Goal: Task Accomplishment & Management: Manage account settings

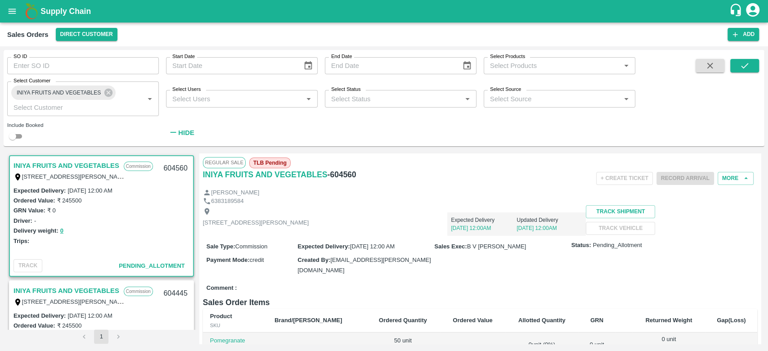
scroll to position [2, 0]
click at [726, 175] on button "More" at bounding box center [735, 178] width 36 height 13
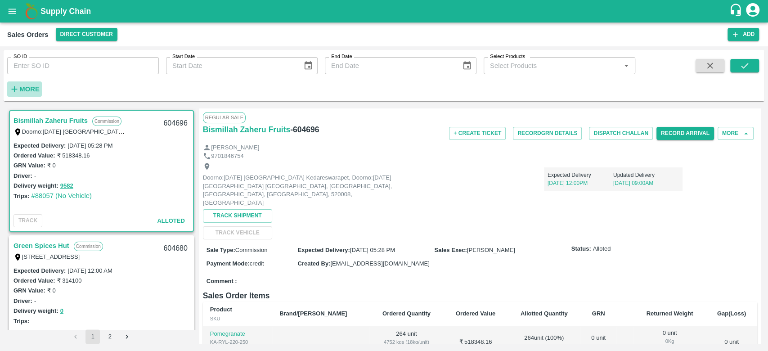
click at [35, 87] on strong "More" at bounding box center [29, 88] width 20 height 7
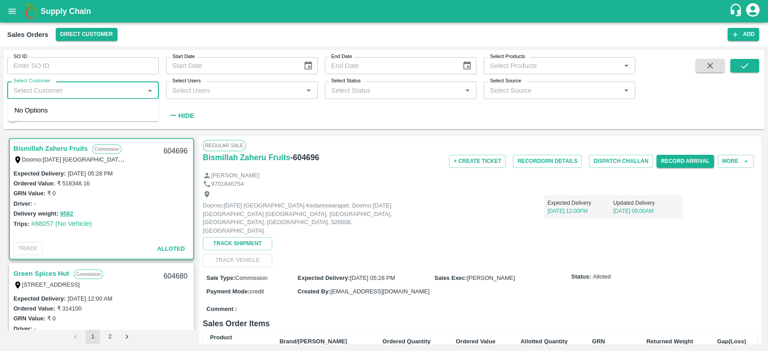
click at [35, 87] on input "Select Customer" at bounding box center [75, 90] width 131 height 12
type input "INIYA"
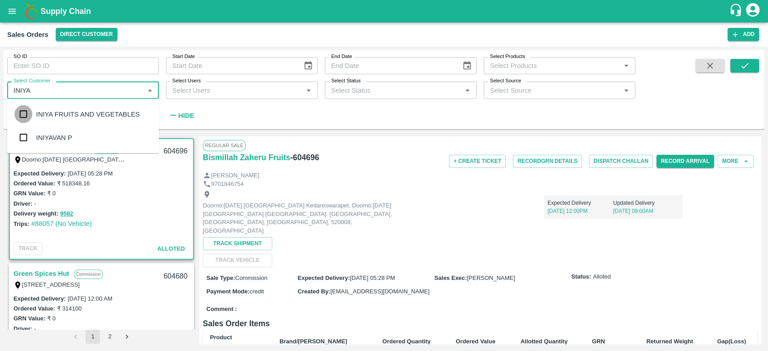
click at [24, 115] on input "checkbox" at bounding box center [23, 114] width 18 height 18
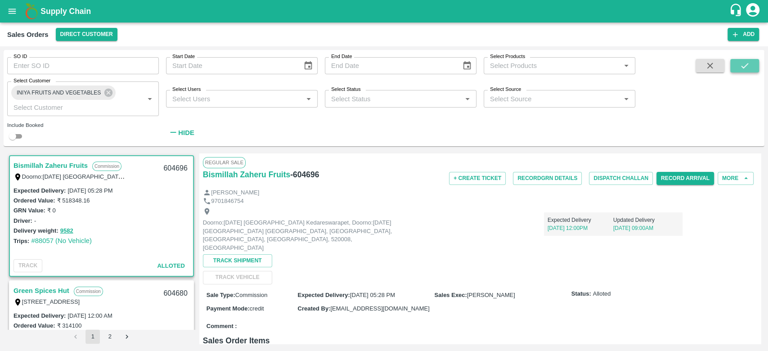
click at [753, 71] on button "submit" at bounding box center [744, 65] width 29 height 13
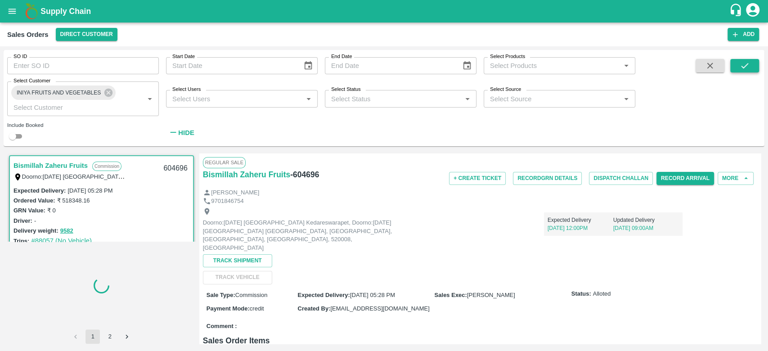
scroll to position [2, 0]
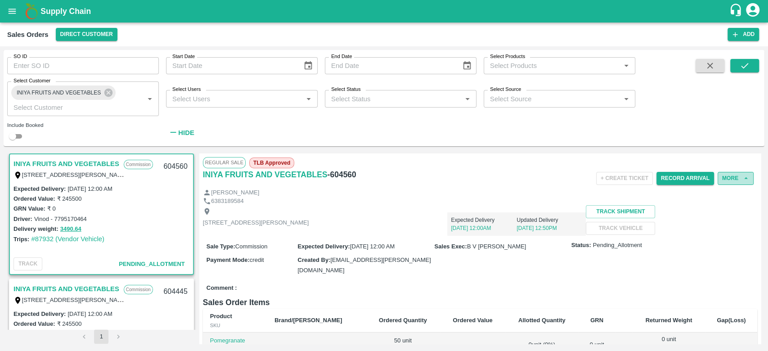
click at [737, 176] on button "More" at bounding box center [735, 178] width 36 height 13
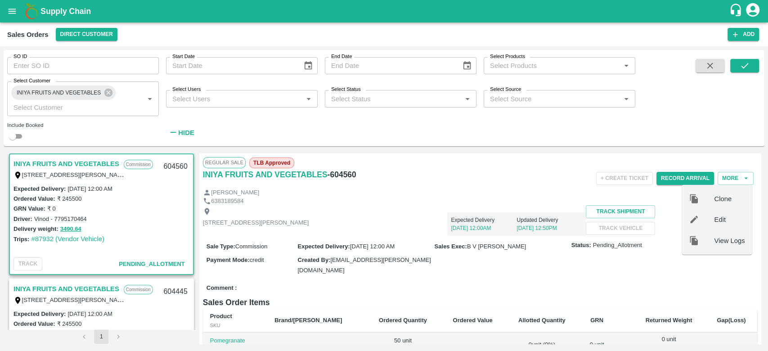
click at [705, 192] on div "Clone" at bounding box center [716, 198] width 70 height 21
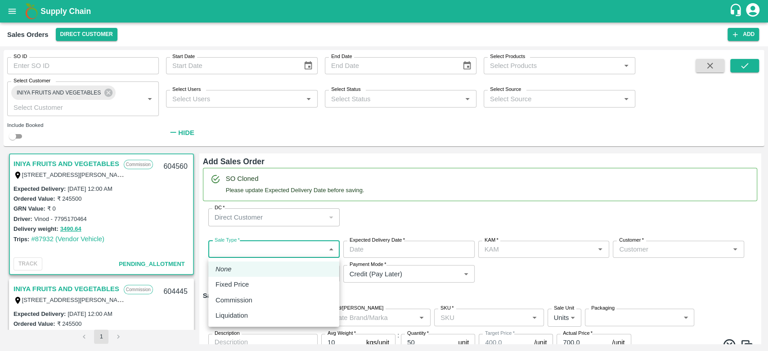
click at [248, 251] on body "Supply Chain Sales Orders Direct Customer Add SO ID SO ID Start Date Start Date…" at bounding box center [384, 175] width 768 height 351
click at [236, 294] on li "Commission" at bounding box center [273, 299] width 131 height 15
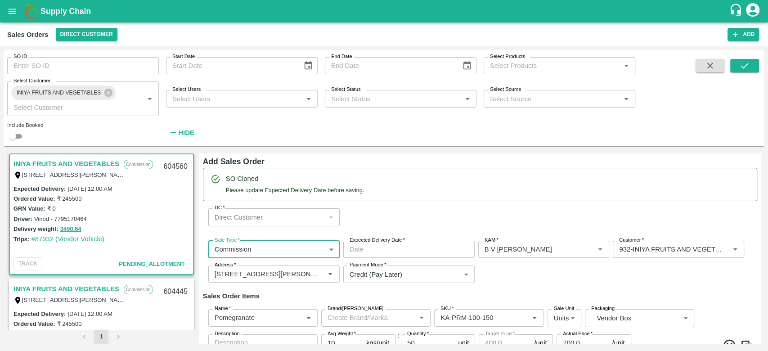
type input "2"
type input "B V [PERSON_NAME]"
type input "932-INIYA FRUITS AND VEGETABLES"
type input "[STREET_ADDRESS][PERSON_NAME]"
type input "Pomegranate"
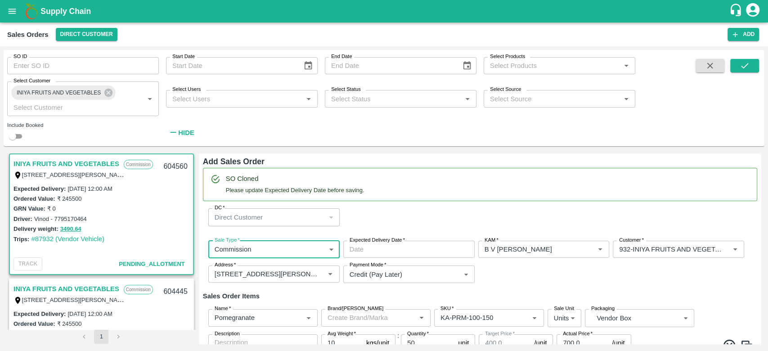
type input "KA-PRM-100-150"
type input "Pomegranate"
type input "KA-PRM-150-180"
type input "Pomegranate"
type input "KA-PRM-180-220"
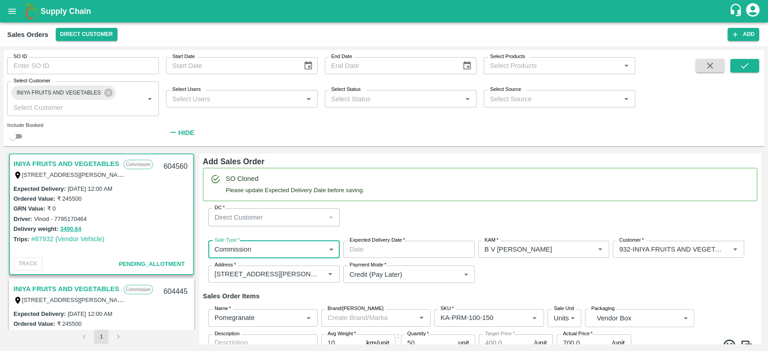
type input "Pomegranate"
type input "KA-PRM-220-250"
type input "Pomegranate"
type input "KA-PRM-250-300"
type input "Pomegranate"
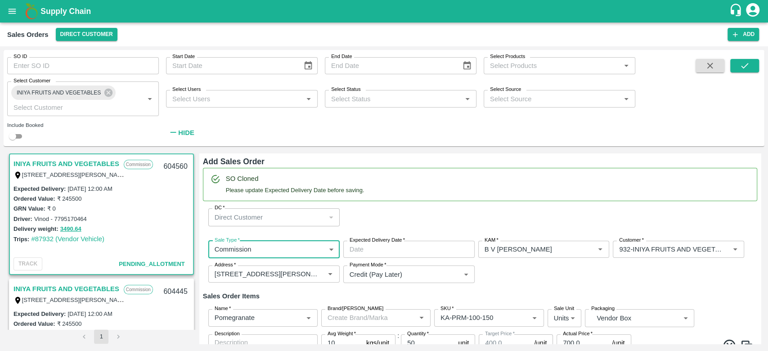
type input "KA-PRM-300-350"
type input "Pomegranate"
type input "KA-PRM-350-400"
type input "Pomegranate"
type input "KA-Loose A"
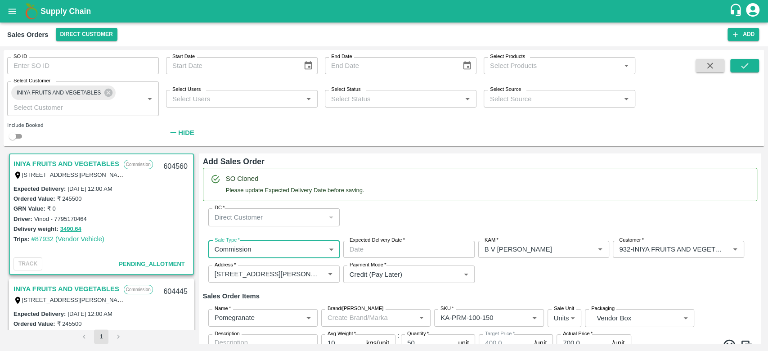
type input "Pomegranate"
type input "KA-SUPR-180++"
type input "Pomegranate"
type input "KA-SUPR-100++"
type input "Pomegranate"
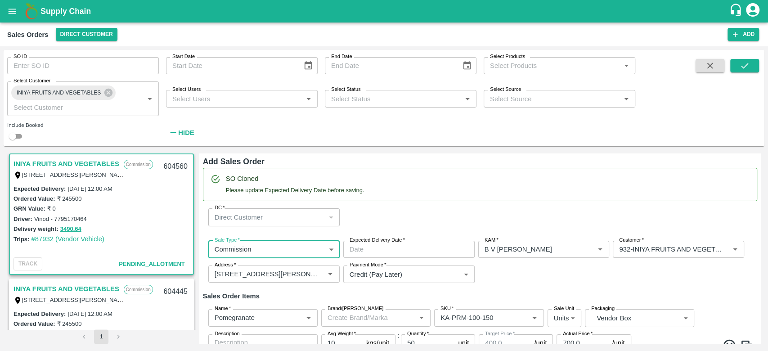
type input "KA-Green"
type input "Pomegranate"
type input "KA-Damage Fruit"
type input "Pomegranate"
type input "KA-PRM-180++"
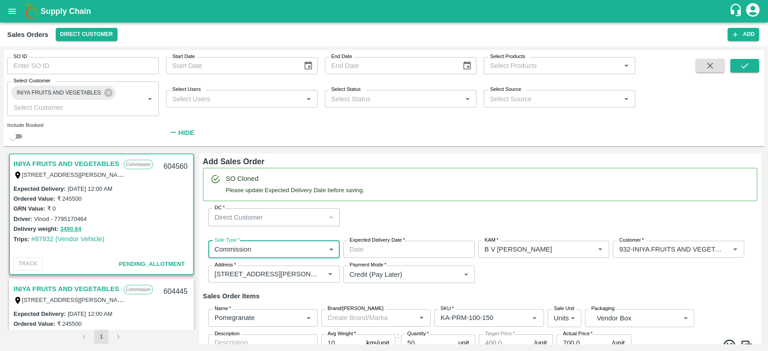
type input "Pomegranate"
type input "KA-Loose B"
click at [673, 252] on input "Customer   *" at bounding box center [670, 249] width 111 height 12
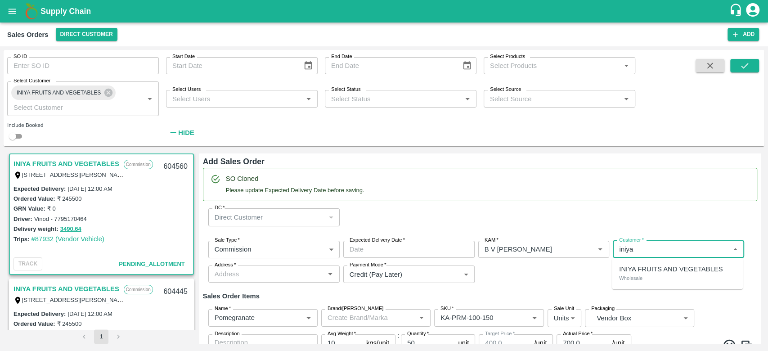
click at [630, 275] on p "Wholesale" at bounding box center [630, 278] width 23 height 8
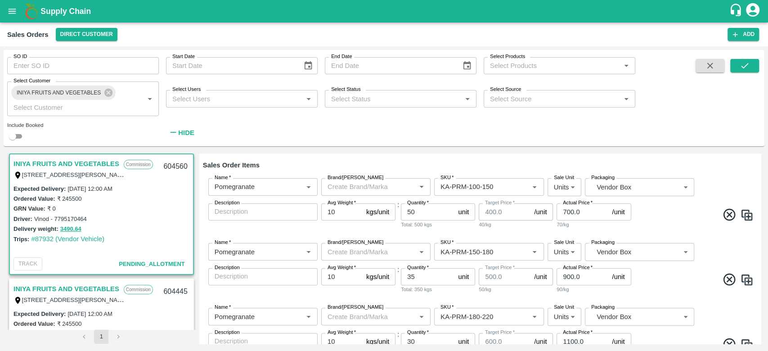
scroll to position [165, 0]
type input "932-INIYA FRUITS AND VEGETABLES"
click at [417, 210] on input "50" at bounding box center [428, 212] width 54 height 17
type input "5"
type input "120"
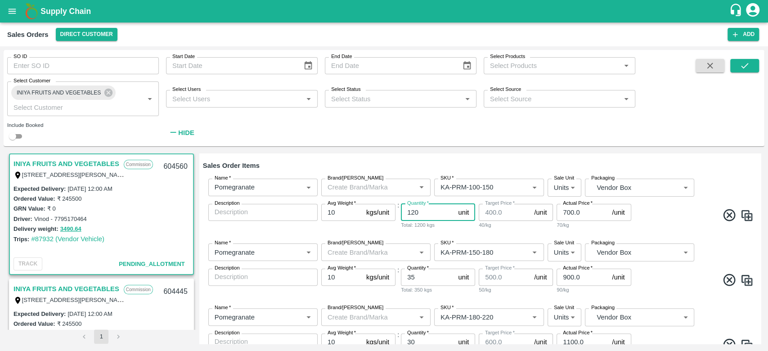
click at [445, 231] on div "Name   * Name   * Brand/Marka Brand/Marka SKU   * SKU   * Sale Unit Units 2 Sal…" at bounding box center [480, 203] width 554 height 65
click at [428, 284] on input "35" at bounding box center [428, 276] width 54 height 17
type input "3"
type input "70"
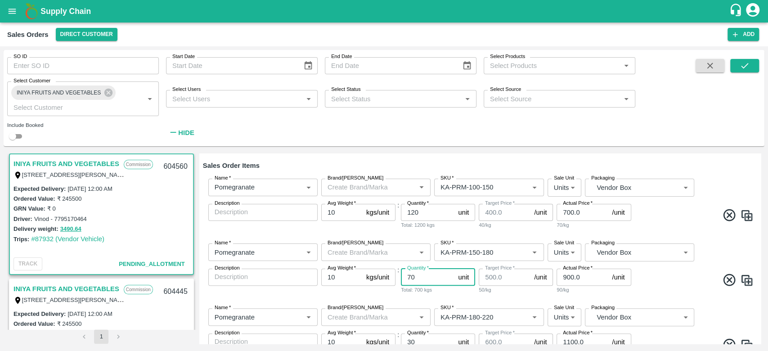
click at [467, 229] on div "Name   * Name   * Brand/Marka Brand/Marka SKU   * SKU   * Sale Unit Units 2 Sal…" at bounding box center [480, 203] width 554 height 65
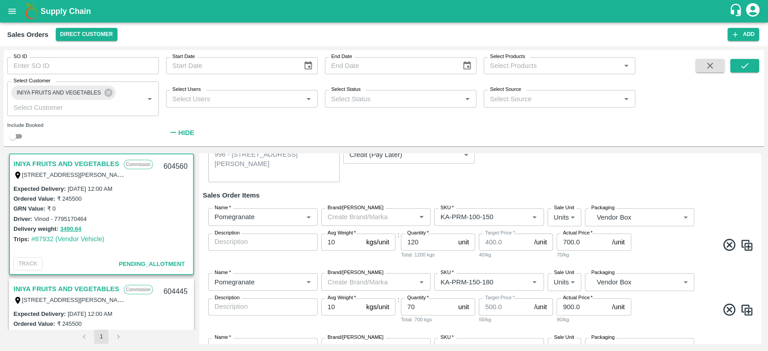
scroll to position [137, 0]
click at [428, 239] on input "120" at bounding box center [428, 240] width 54 height 17
type input "1"
type input "100"
click at [446, 256] on div "Total: 1000 kgs" at bounding box center [438, 254] width 74 height 8
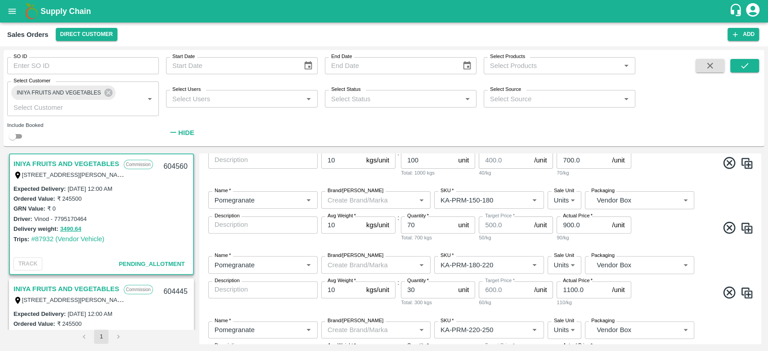
scroll to position [219, 0]
click at [424, 229] on input "70" at bounding box center [428, 223] width 54 height 17
type input "7"
type input "120"
click at [450, 240] on div "Total: 1200 kgs" at bounding box center [438, 236] width 74 height 8
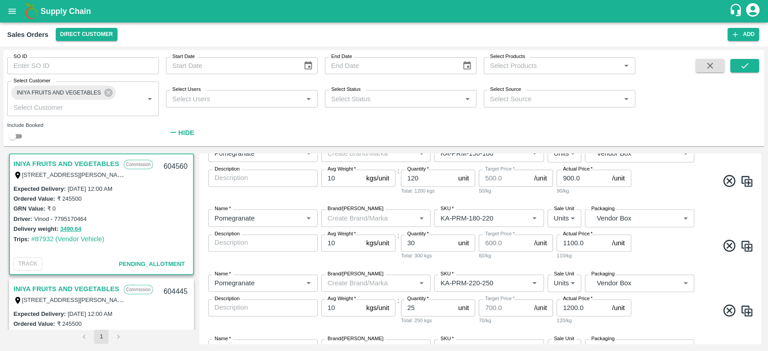
scroll to position [268, 0]
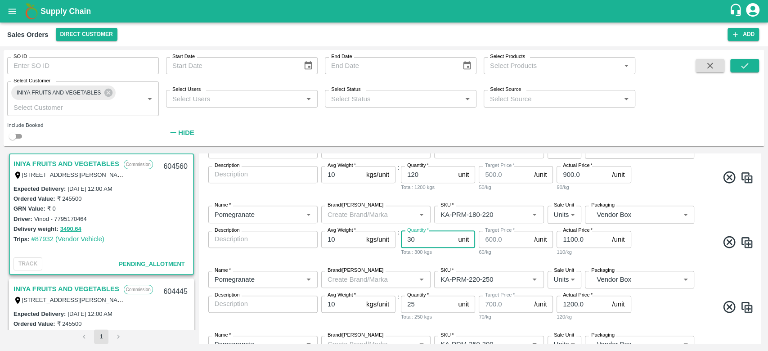
click at [436, 240] on input "30" at bounding box center [428, 239] width 54 height 17
click at [408, 239] on input "370" at bounding box center [428, 239] width 54 height 17
type input "70"
click at [454, 253] on div "Total: 700 kgs" at bounding box center [438, 252] width 74 height 8
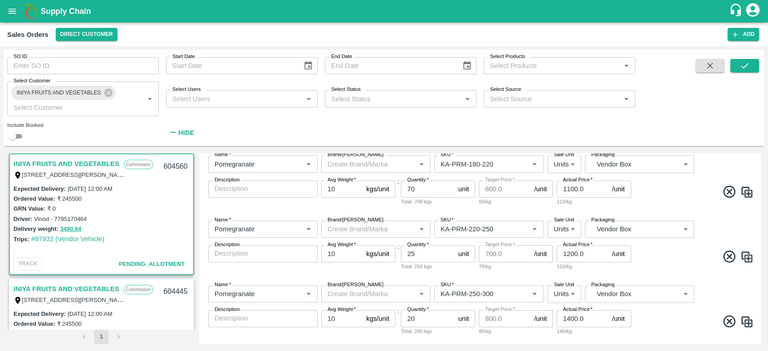
scroll to position [323, 0]
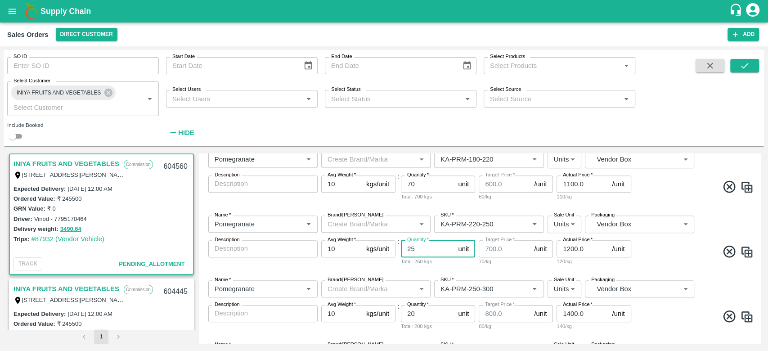
click at [428, 248] on input "25" at bounding box center [428, 248] width 54 height 17
type input "2"
type input "60"
click at [440, 264] on div "Total: 600 kgs" at bounding box center [438, 261] width 74 height 8
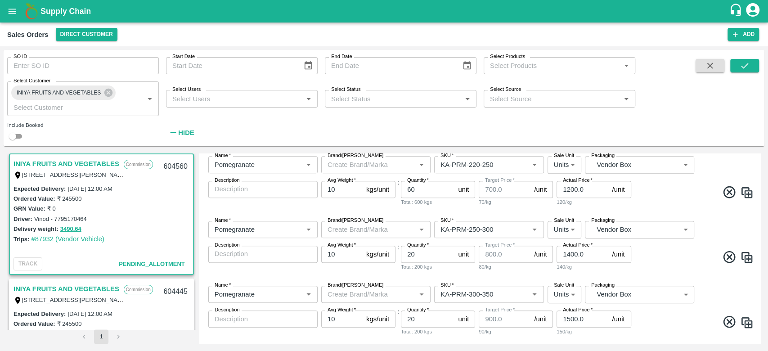
scroll to position [384, 0]
click at [427, 258] on input "20" at bounding box center [428, 252] width 54 height 17
type input "2"
type input "30"
click at [465, 269] on div "Total: 300 kgs" at bounding box center [438, 265] width 74 height 8
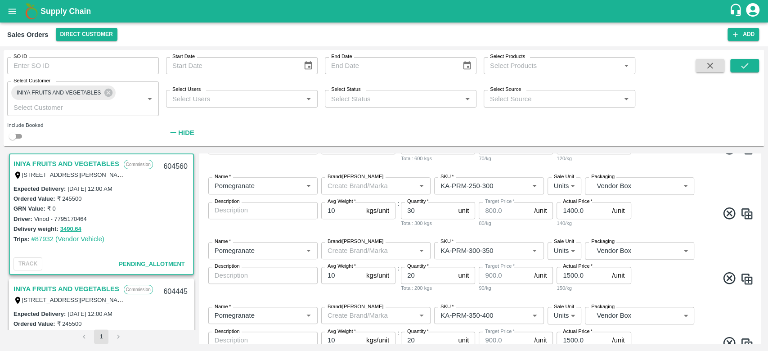
scroll to position [428, 0]
click at [438, 270] on input "20" at bounding box center [428, 273] width 54 height 17
type input "2"
type input "35"
click at [463, 288] on div "Total: 350 kgs" at bounding box center [438, 286] width 74 height 8
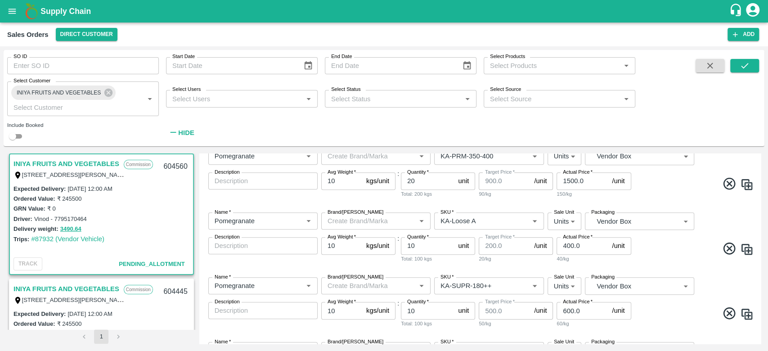
scroll to position [590, 0]
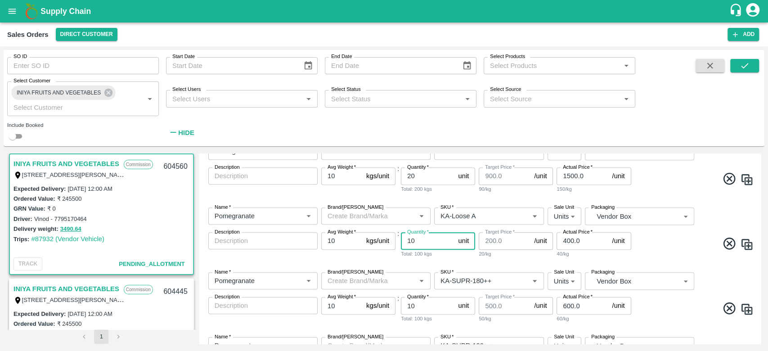
click at [426, 243] on input "10" at bounding box center [428, 240] width 54 height 17
type input "15"
click at [442, 253] on div "Total: 150 kgs" at bounding box center [438, 254] width 74 height 8
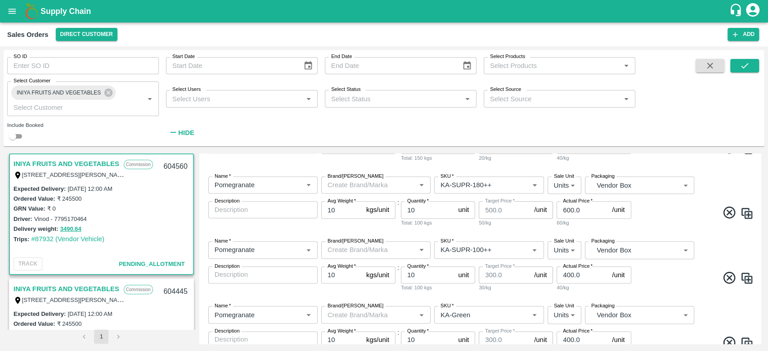
scroll to position [640, 0]
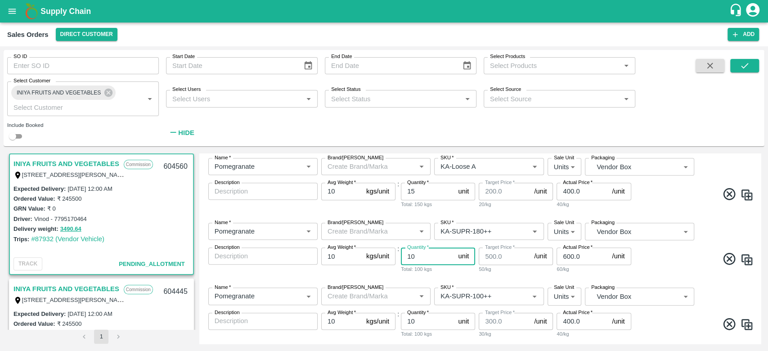
click at [428, 261] on input "10" at bounding box center [428, 255] width 54 height 17
type input "1"
type input "100"
click at [448, 270] on div "Total: 1000 kgs" at bounding box center [438, 269] width 74 height 8
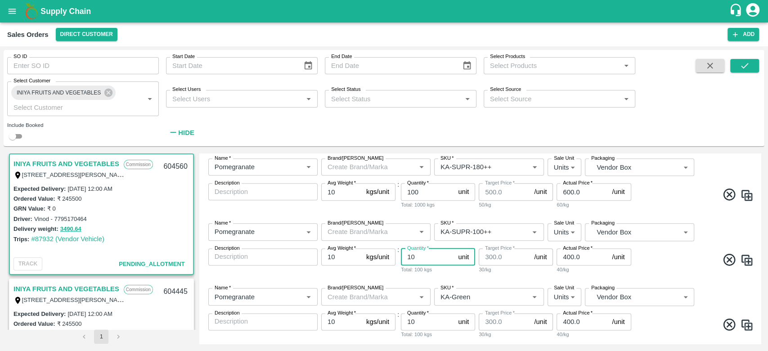
click at [427, 259] on input "10" at bounding box center [428, 256] width 54 height 17
type input "1"
type input "20"
click at [445, 274] on div "Name   * Name   * Brand/Marka Brand/Marka SKU   * SKU   * Sale Unit Units 2 Sal…" at bounding box center [480, 248] width 554 height 65
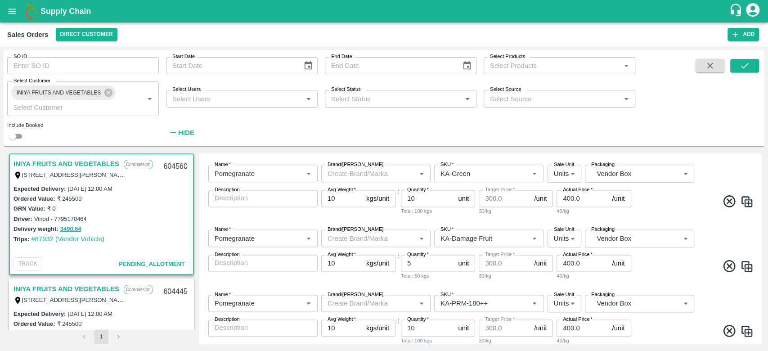
scroll to position [922, 0]
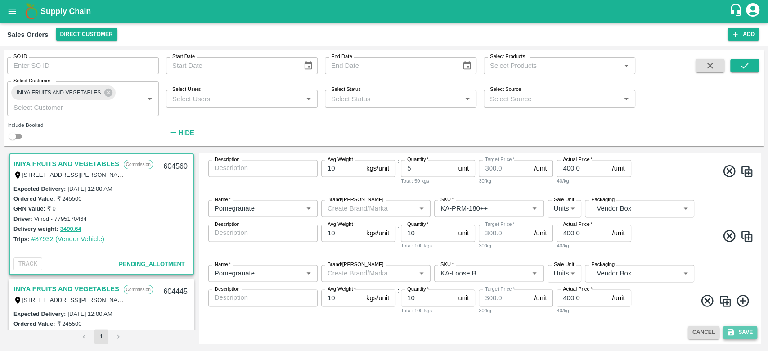
click at [739, 327] on button "Save" at bounding box center [740, 332] width 34 height 13
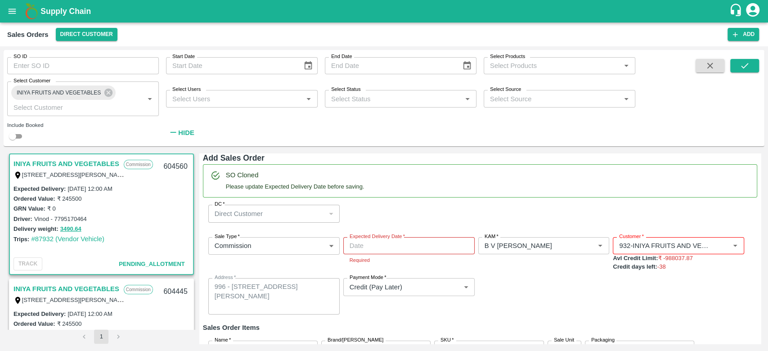
scroll to position [0, 0]
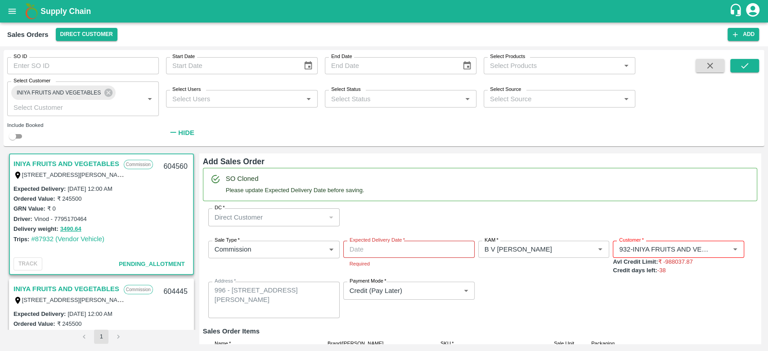
type input "DD/MM/YYYY hh:mm aa"
click at [368, 246] on input "DD/MM/YYYY hh:mm aa" at bounding box center [405, 249] width 125 height 17
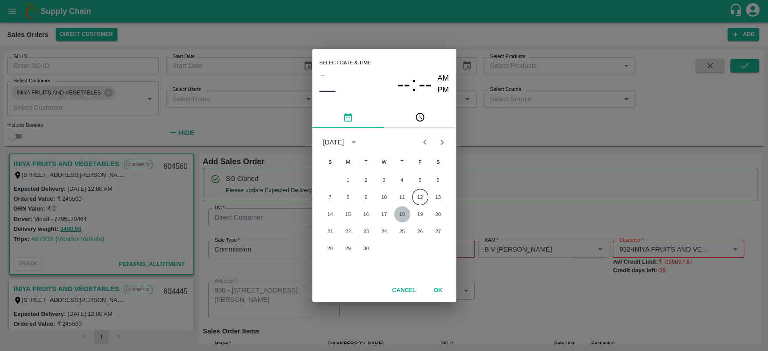
click at [408, 214] on button "18" at bounding box center [402, 214] width 16 height 16
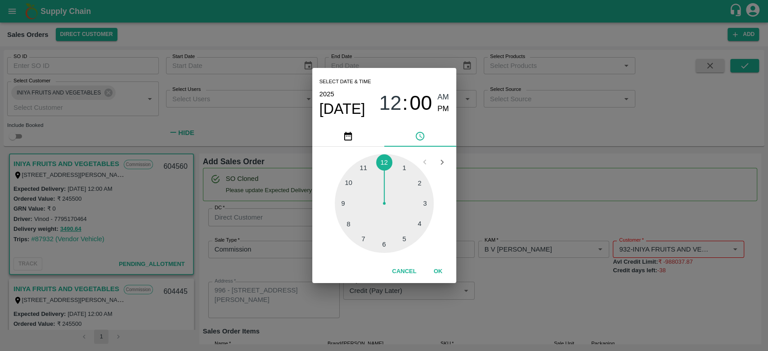
click at [365, 170] on div at bounding box center [384, 203] width 99 height 99
type input "18/09/2025 11:00 AM"
click at [434, 271] on button "OK" at bounding box center [438, 272] width 29 height 16
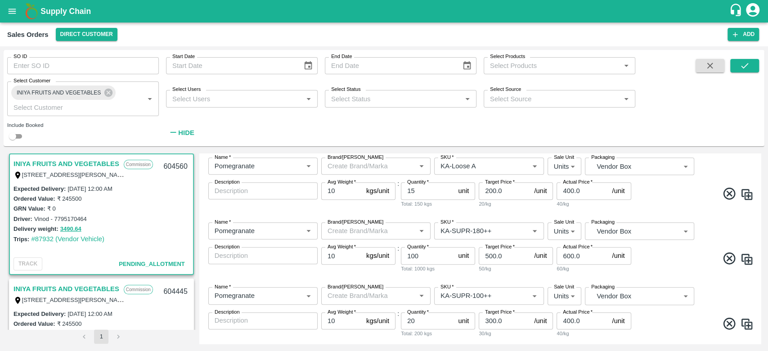
scroll to position [922, 0]
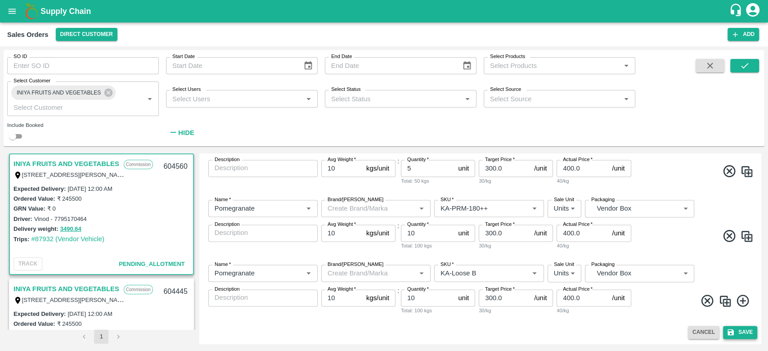
click at [734, 327] on button "Save" at bounding box center [740, 332] width 34 height 13
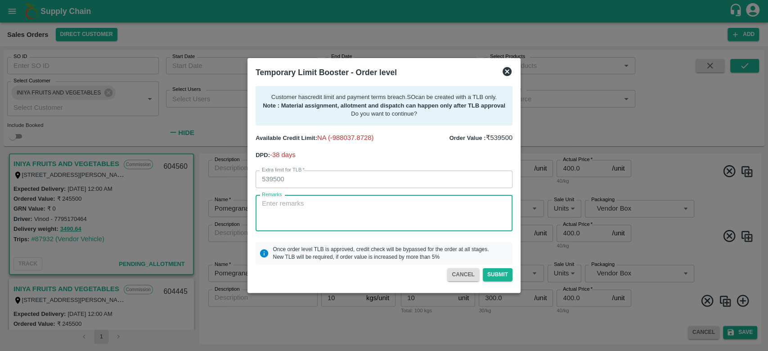
click at [290, 202] on textarea "Remarks" at bounding box center [384, 213] width 244 height 28
click at [295, 214] on textarea "For creation of SO and dispatch of vehicle, 4.2L payment received on 11th Septe…" at bounding box center [384, 213] width 244 height 28
click at [392, 212] on textarea "For creation of SO and dispatch of vehicle, 4.2L payment received on 11th Septe…" at bounding box center [384, 213] width 244 height 28
click at [461, 213] on textarea "For creation of SO and dispatch of vehicle, 4.2L payment received on 11th Septe…" at bounding box center [384, 213] width 244 height 28
click at [435, 227] on textarea "For creation of SO and dispatch of vehicle, 4.2L payment received on 11th Septe…" at bounding box center [384, 213] width 244 height 28
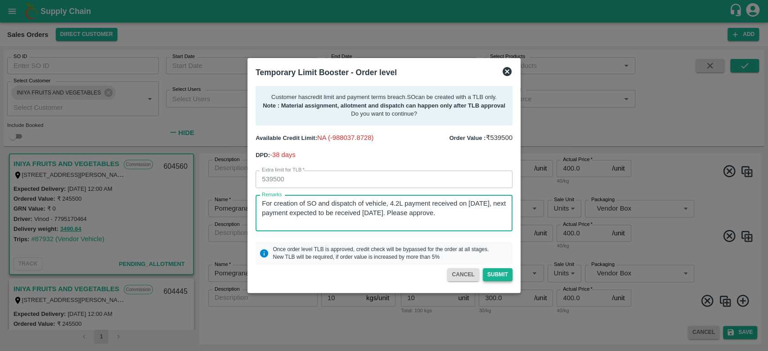
type textarea "For creation of SO and dispatch of vehicle, 4.2L payment received on 11th Septe…"
click at [495, 277] on button "Submit" at bounding box center [498, 274] width 30 height 13
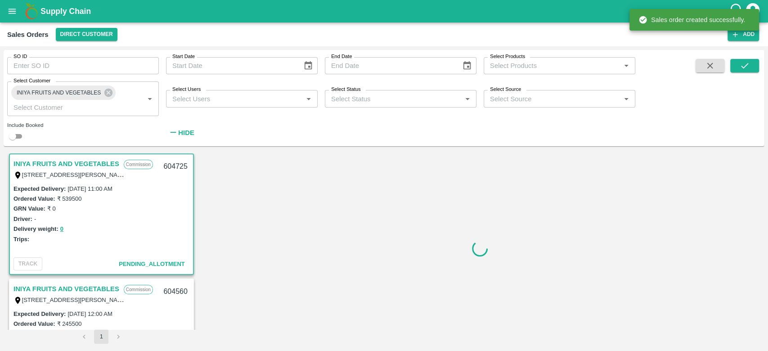
scroll to position [126, 0]
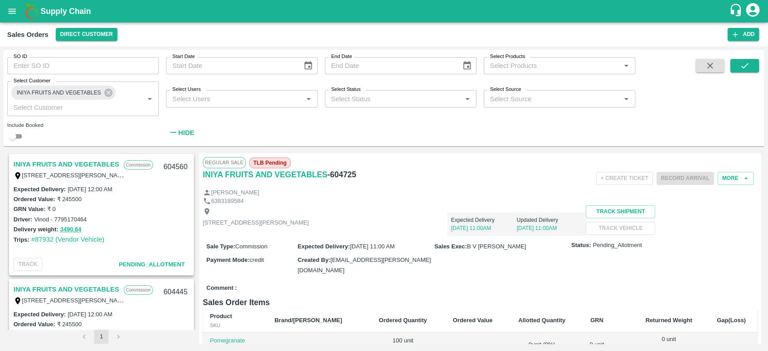
click at [12, 7] on icon "open drawer" at bounding box center [12, 11] width 10 height 10
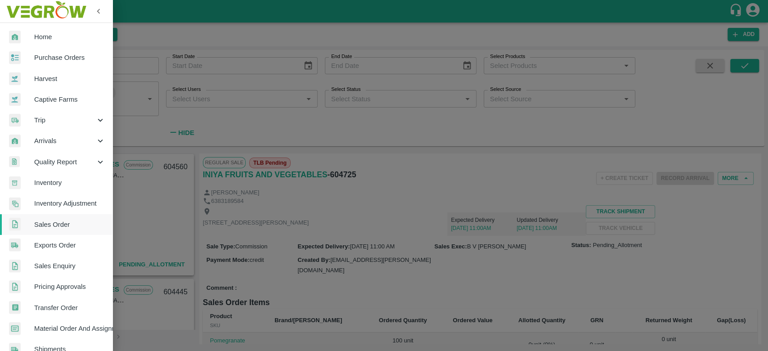
scroll to position [17, 0]
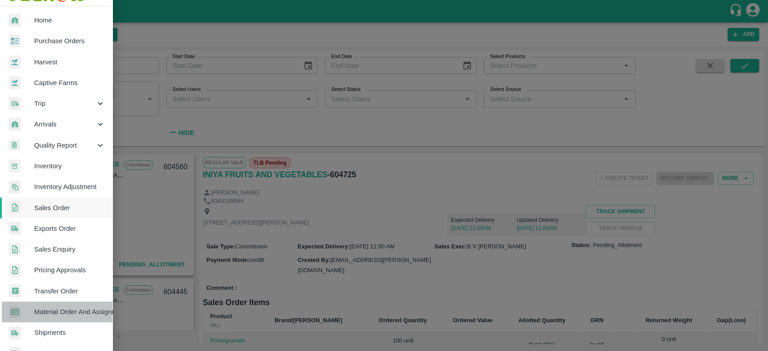
click at [60, 317] on link "Material Order And Assignment" at bounding box center [56, 311] width 112 height 21
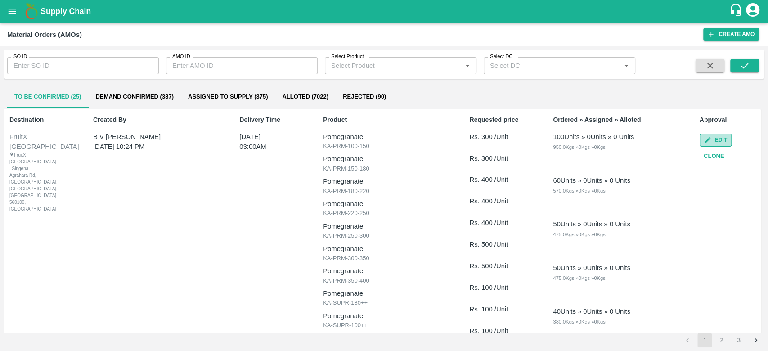
click at [720, 140] on button "Edit" at bounding box center [715, 140] width 32 height 13
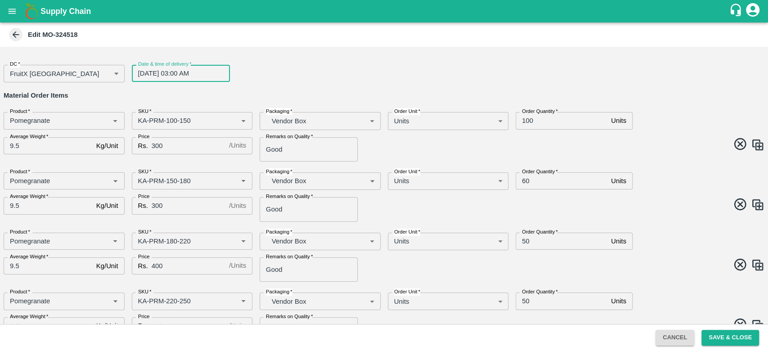
click at [172, 75] on input "12/09/2025 03:00 AM" at bounding box center [178, 73] width 92 height 17
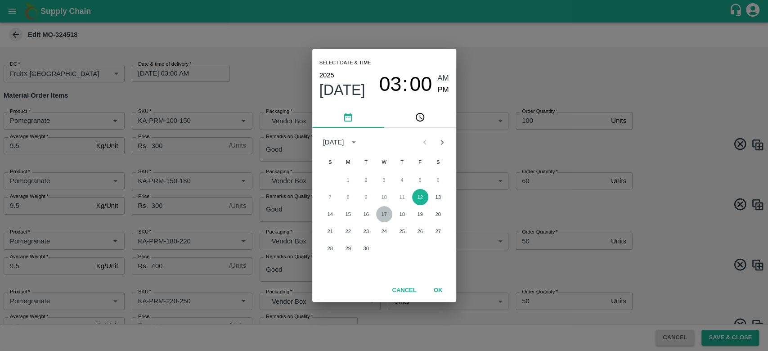
click at [382, 212] on button "17" at bounding box center [384, 214] width 16 height 16
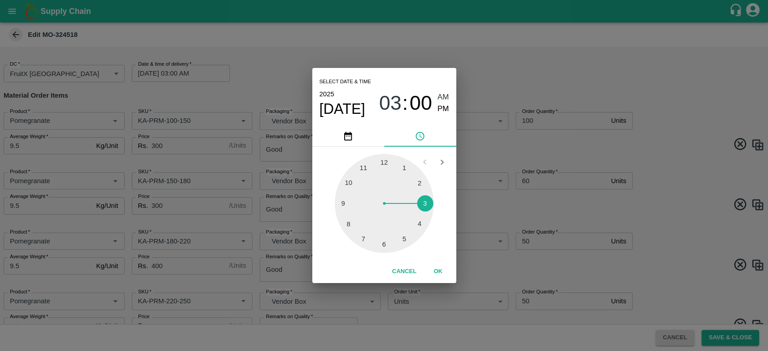
type input "[DATE] 03:00 AM"
click at [437, 269] on button "OK" at bounding box center [438, 272] width 29 height 16
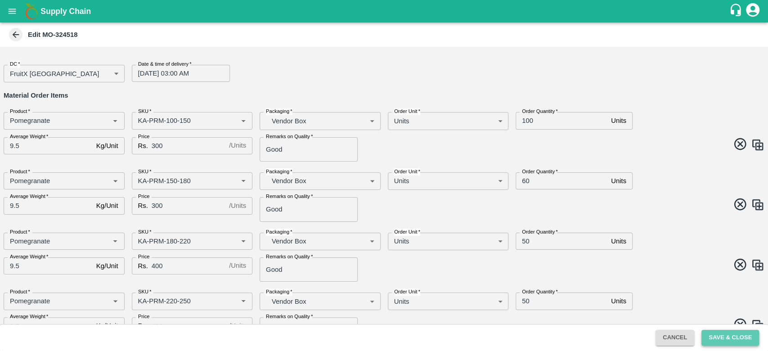
click at [737, 333] on button "Save & Close" at bounding box center [730, 338] width 58 height 16
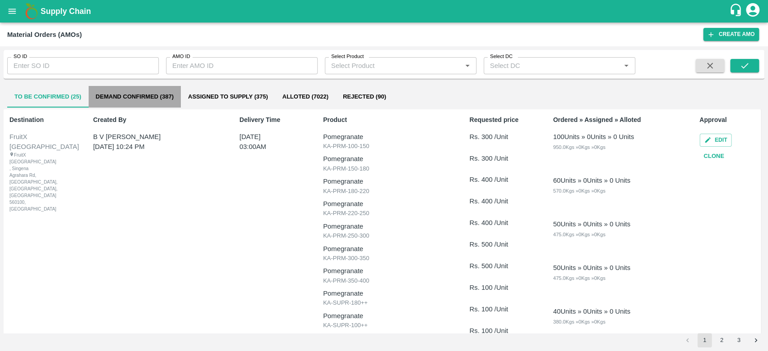
click at [115, 99] on button "Demand Confirmed (387)" at bounding box center [135, 97] width 92 height 22
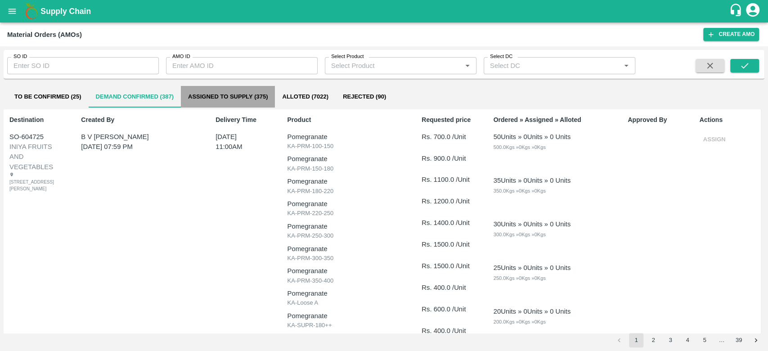
click at [216, 98] on button "Assigned to Supply (375)" at bounding box center [228, 97] width 94 height 22
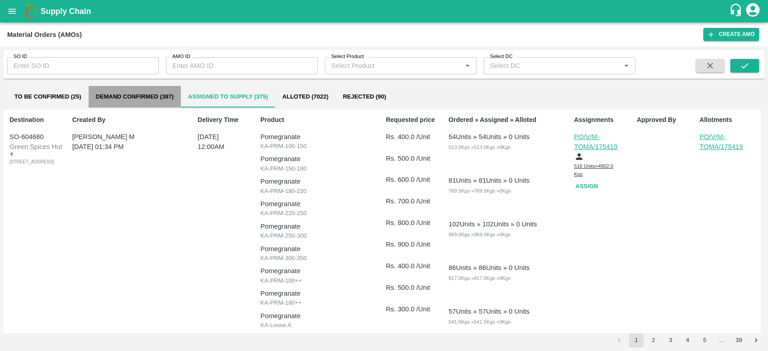
click at [158, 96] on button "Demand Confirmed (387)" at bounding box center [135, 97] width 92 height 22
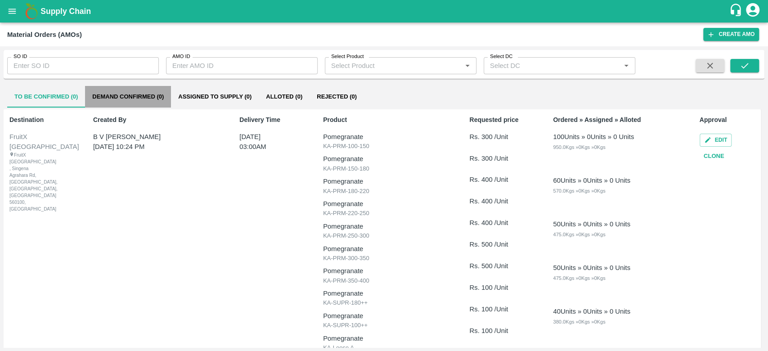
click at [118, 93] on button "Demand Confirmed (0)" at bounding box center [128, 97] width 86 height 22
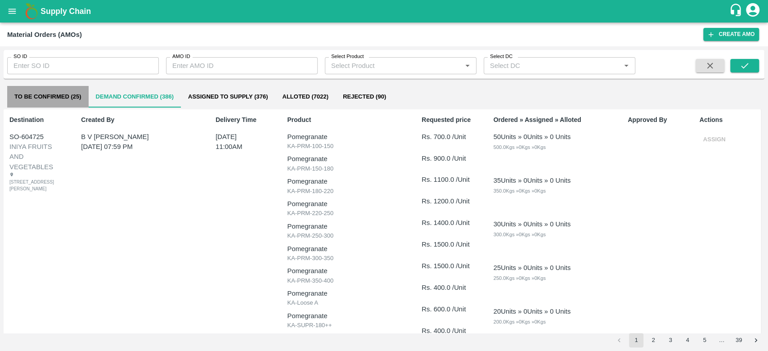
click at [58, 96] on button "To Be Confirmed (25)" at bounding box center [47, 97] width 81 height 22
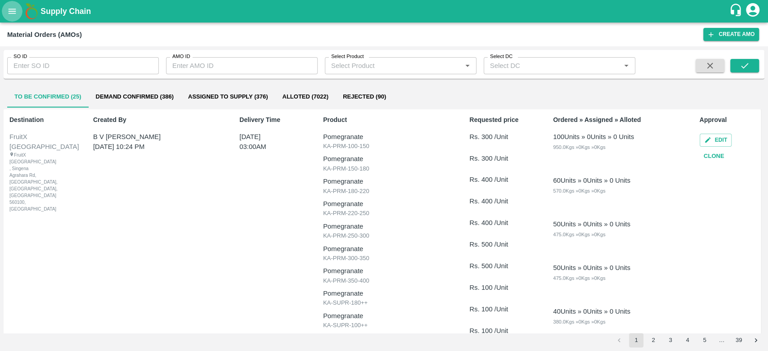
click at [11, 10] on icon "open drawer" at bounding box center [12, 11] width 10 height 10
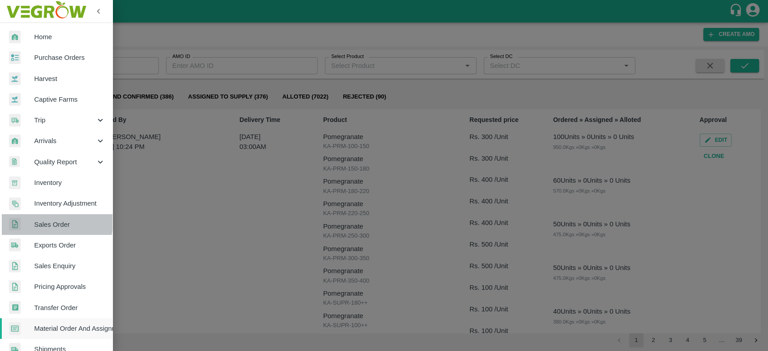
click at [44, 222] on span "Sales Order" at bounding box center [69, 224] width 71 height 10
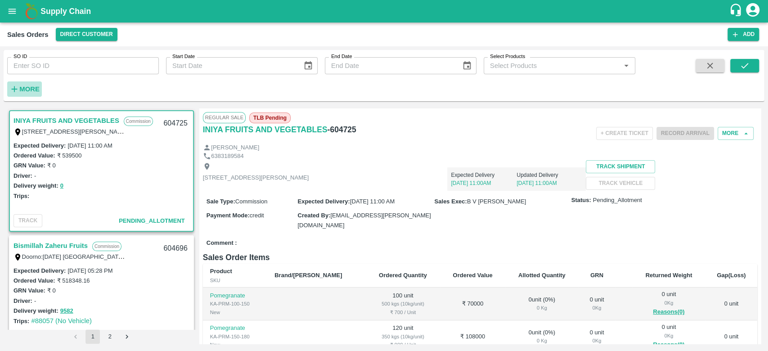
click at [36, 87] on strong "More" at bounding box center [29, 88] width 20 height 7
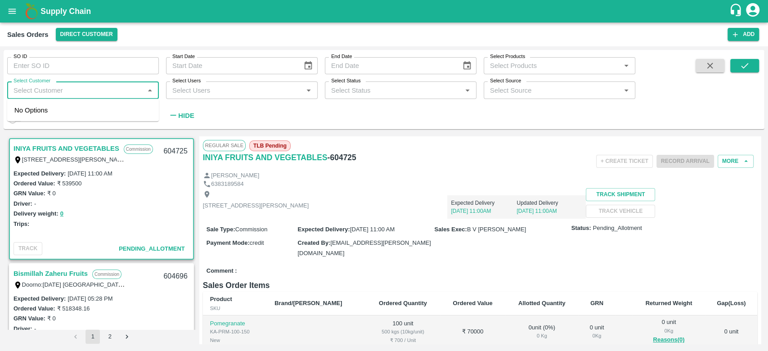
click at [36, 87] on input "Select Customer" at bounding box center [75, 90] width 131 height 12
type input "iniya"
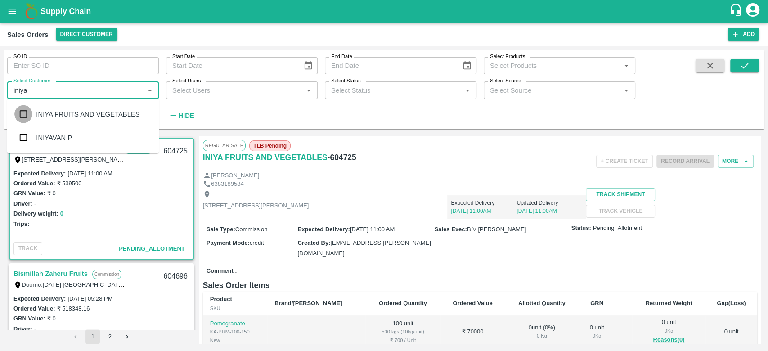
click at [28, 110] on input "checkbox" at bounding box center [23, 114] width 18 height 18
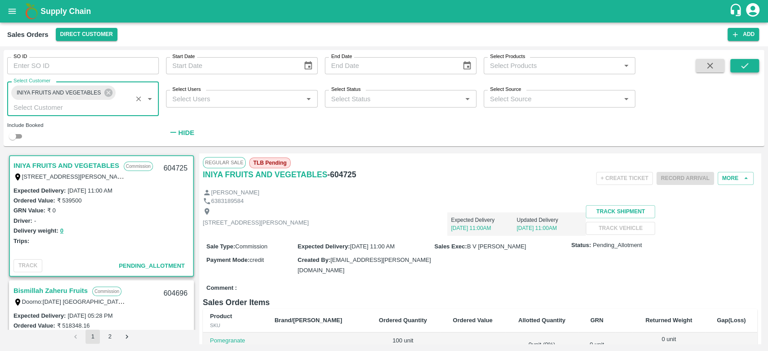
click at [749, 71] on button "submit" at bounding box center [744, 65] width 29 height 13
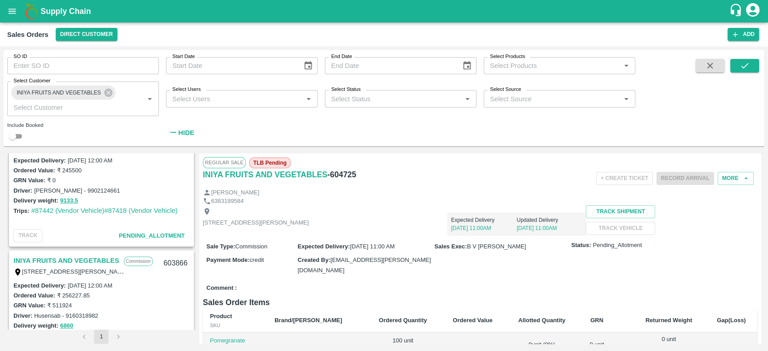
scroll to position [627, 0]
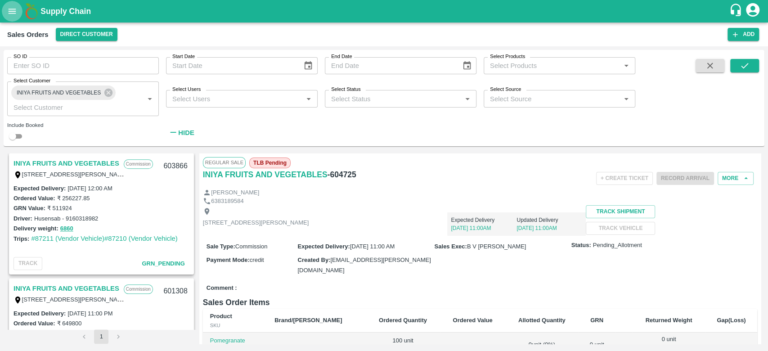
click at [11, 19] on button "open drawer" at bounding box center [12, 11] width 21 height 21
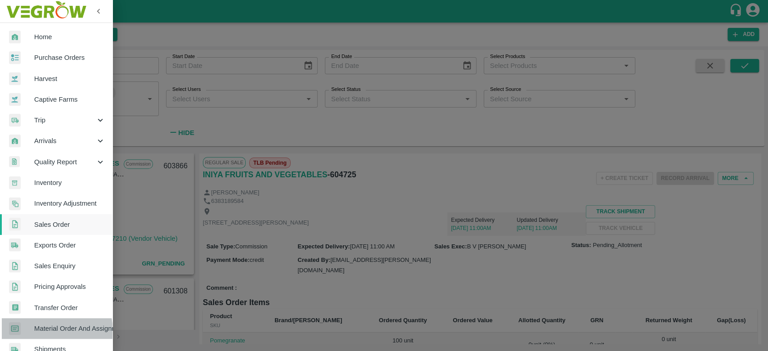
click at [51, 331] on span "Material Order And Assignment" at bounding box center [69, 328] width 71 height 10
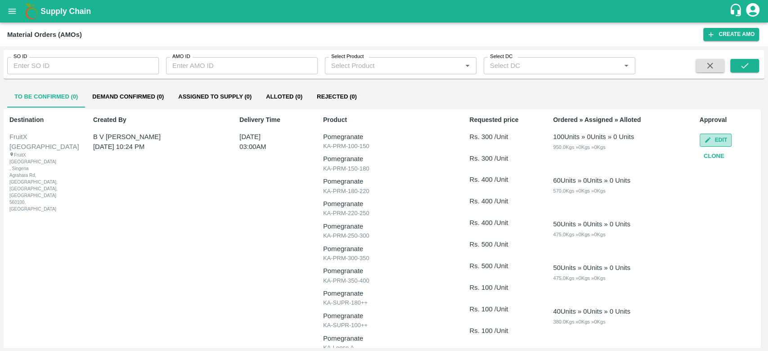
click at [715, 134] on button "Edit" at bounding box center [715, 140] width 32 height 13
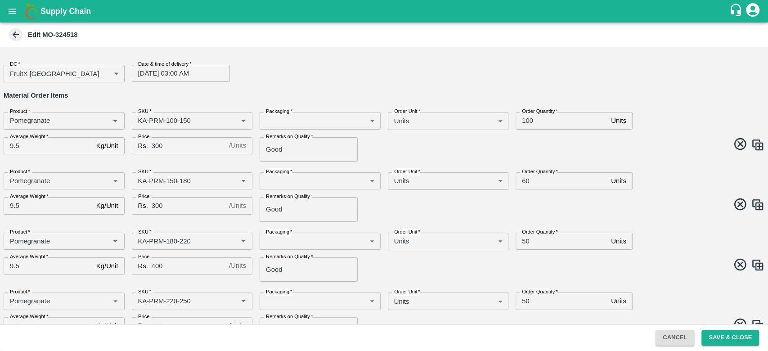
type input "Pomegranate"
type input "KA-PRM-100-150"
type input "Pomegranate"
type input "KA-PRM-150-180"
type input "Pomegranate"
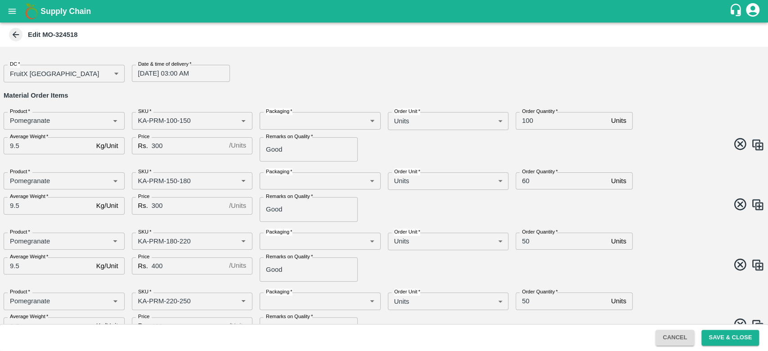
type input "KA-PRM-180-220"
type input "Pomegranate"
type input "KA-PRM-220-250"
type input "Pomegranate"
type input "KA-PRM-250-300"
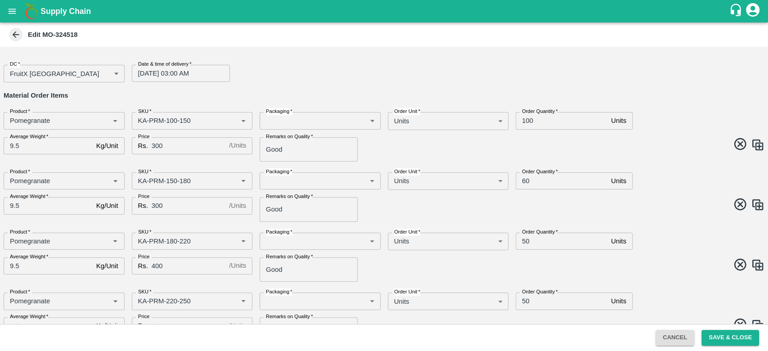
type input "Pomegranate"
type input "KA-PRM-300-350"
type input "Pomegranate"
type input "KA-PRM-350-400"
type input "Pomegranate"
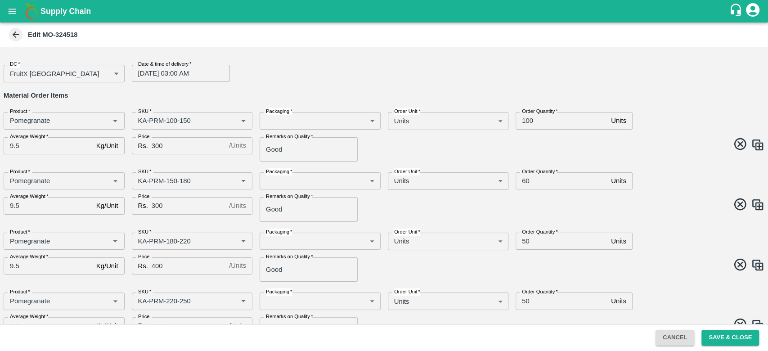
type input "KA-SUPR-180++"
type input "Pomegranate"
type input "KA-SUPR-100++"
type input "Pomegranate"
type input "KA-Loose A"
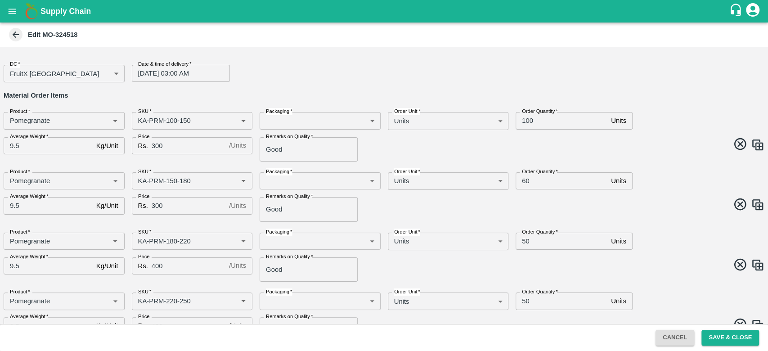
type input "Pomegranate"
type input "KA-Loose B"
type input "Pomegranate"
type input "KA-Green"
type input "Pomegranate"
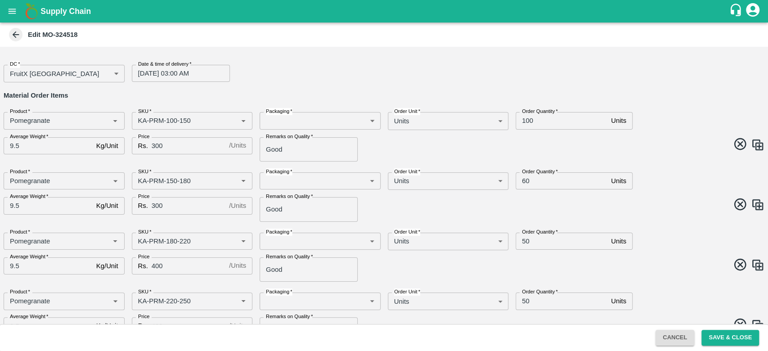
type input "KA-Damage Fruit"
click at [13, 36] on icon at bounding box center [16, 35] width 10 height 10
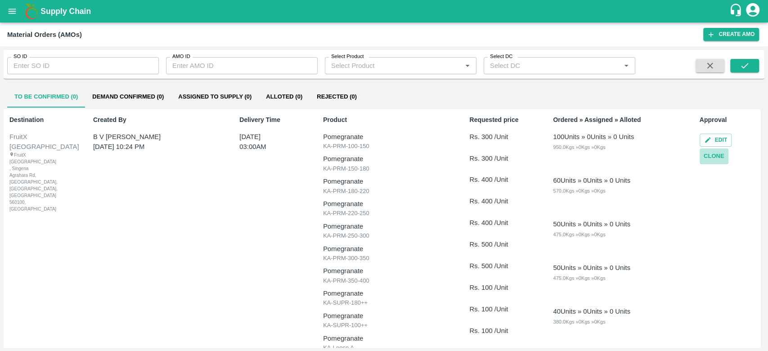
click at [715, 155] on button "Clone" at bounding box center [713, 156] width 29 height 16
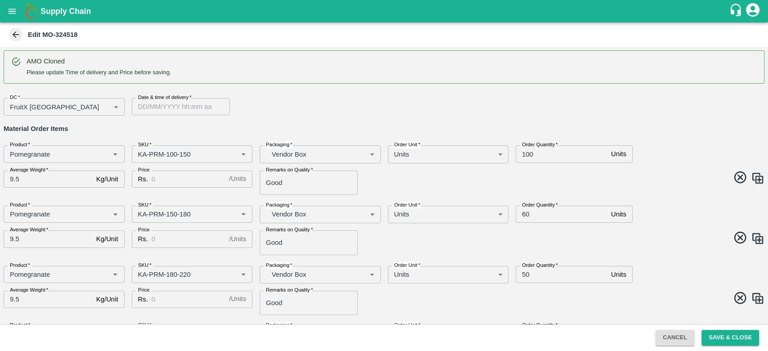
click at [155, 100] on label "Date & time of delivery   *" at bounding box center [165, 97] width 54 height 7
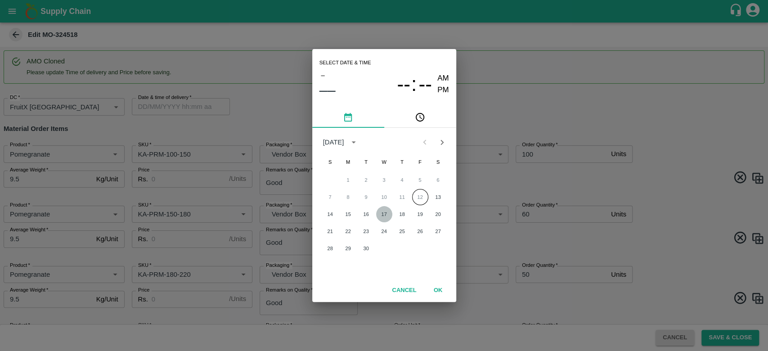
click at [386, 218] on button "17" at bounding box center [384, 214] width 16 height 16
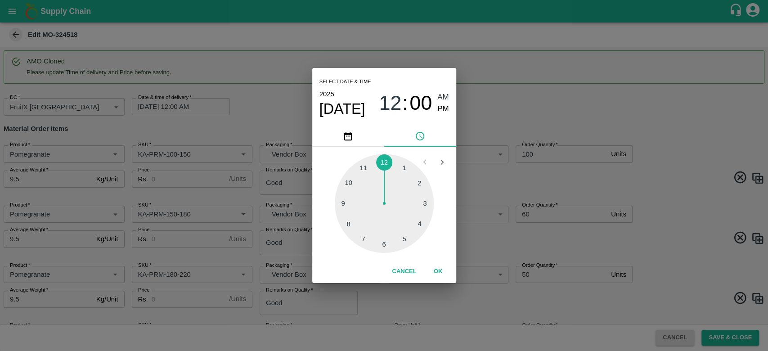
type input "[DATE] 12:00 AM"
click at [437, 268] on button "OK" at bounding box center [438, 272] width 29 height 16
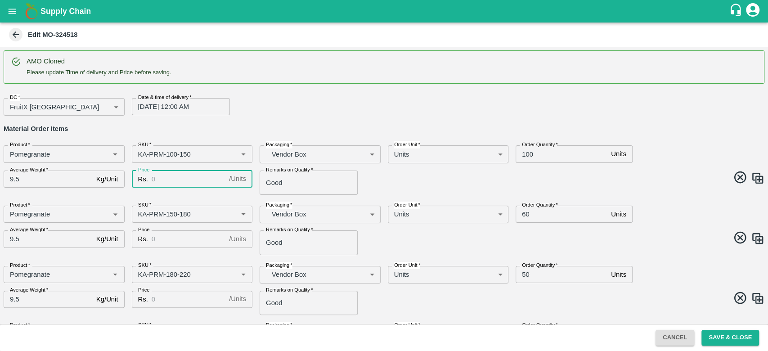
click at [163, 184] on input "Price" at bounding box center [189, 178] width 74 height 17
type input "300"
click at [170, 197] on div "AMO Cloned Please update Time of delivery and Price before saving. DC   * Fruit…" at bounding box center [384, 185] width 768 height 277
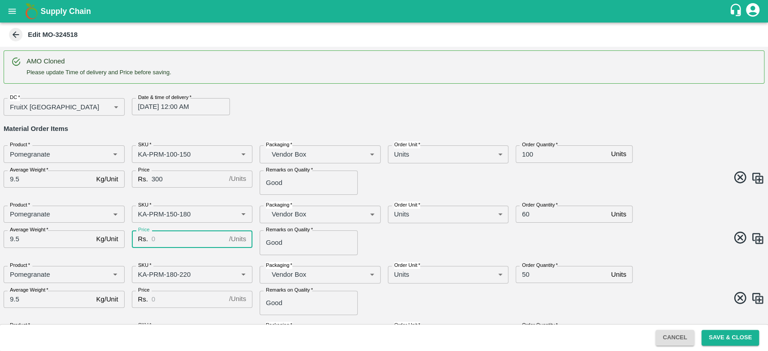
click at [162, 246] on input "Price" at bounding box center [189, 238] width 74 height 17
click at [174, 266] on div "SKU   *" at bounding box center [192, 274] width 121 height 17
type input "300"
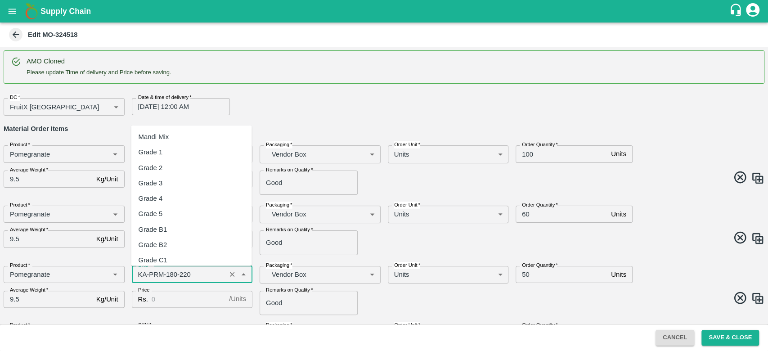
scroll to position [2253, 0]
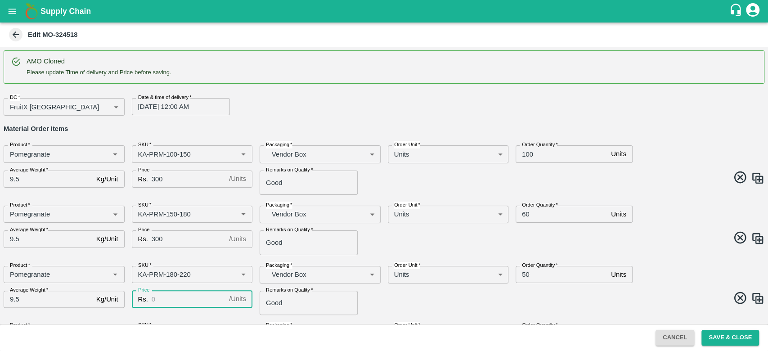
click at [167, 296] on input "Price" at bounding box center [189, 298] width 74 height 17
type input "400"
click at [182, 312] on div "Price Rs. 400 / Units Price" at bounding box center [189, 298] width 128 height 31
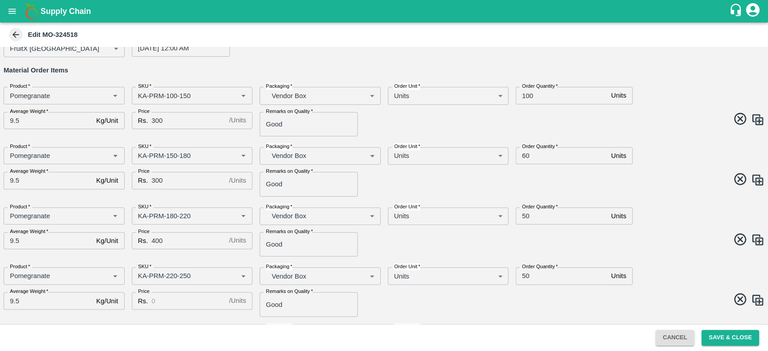
scroll to position [61, 0]
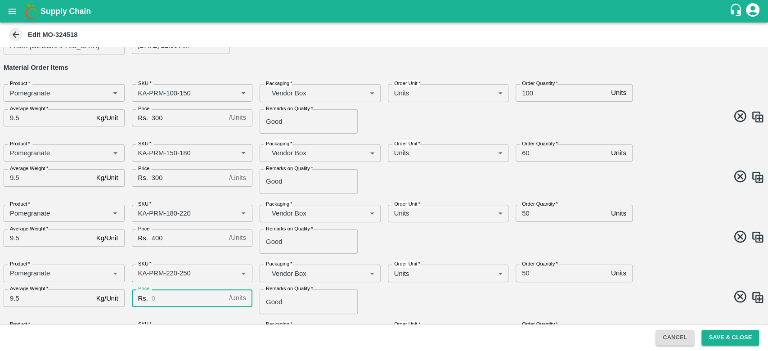
click at [172, 304] on input "Price" at bounding box center [189, 297] width 74 height 17
type input "400"
click at [184, 316] on div "AMO Cloned Please update Time of delivery and Price before saving. DC   * Fruit…" at bounding box center [384, 185] width 768 height 277
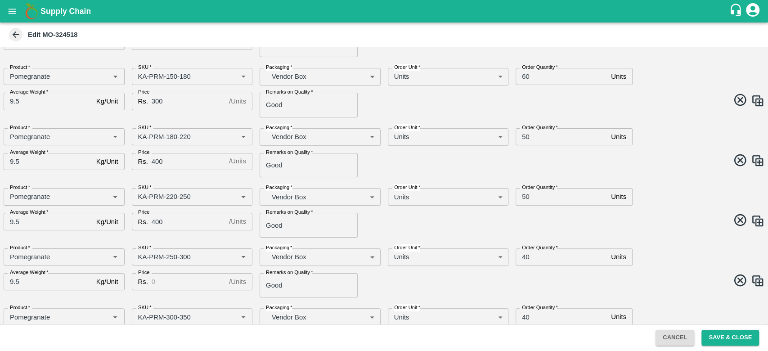
scroll to position [165, 0]
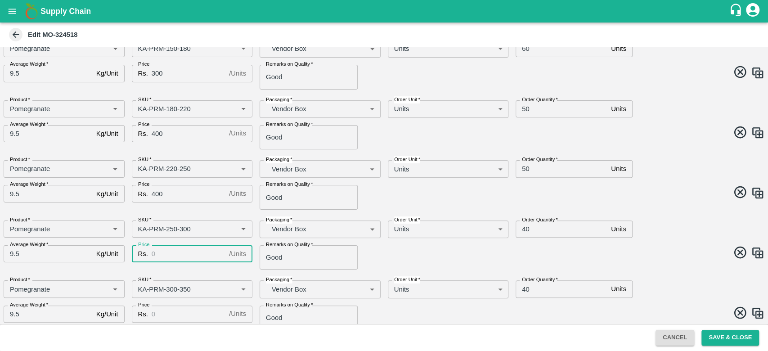
click at [165, 250] on input "Price" at bounding box center [189, 253] width 74 height 17
type input "400"
click at [184, 268] on div "Price Rs. 400 / Units Price" at bounding box center [189, 253] width 128 height 31
click at [174, 310] on input "Price" at bounding box center [189, 313] width 74 height 17
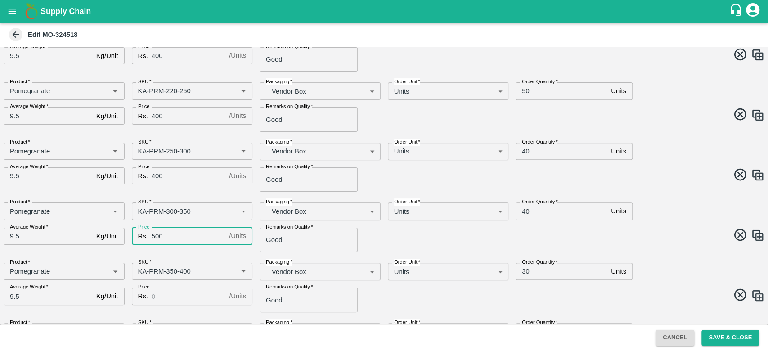
scroll to position [245, 0]
type input "500"
click at [196, 256] on div "SKU   * SKU   *" at bounding box center [189, 266] width 128 height 25
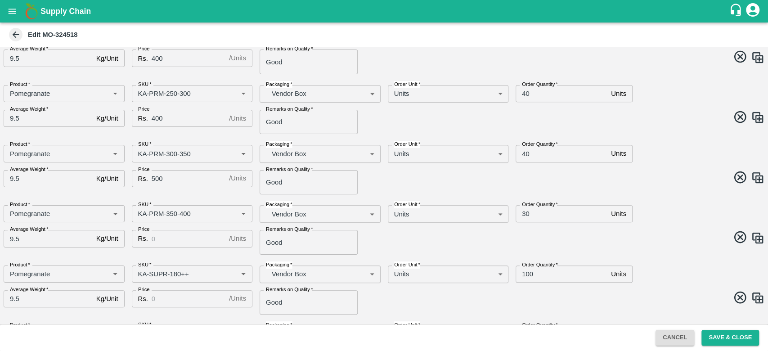
scroll to position [309, 0]
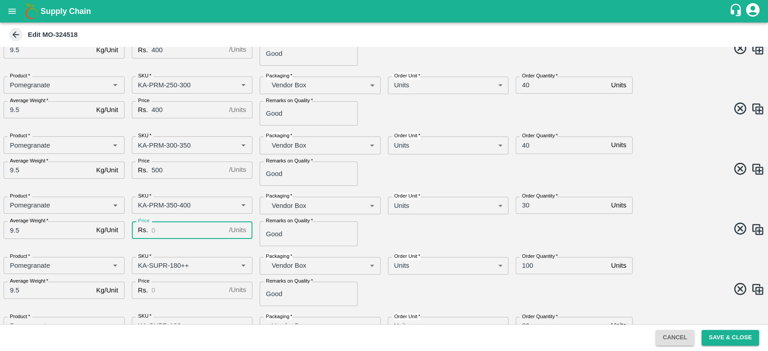
click at [162, 222] on input "Price" at bounding box center [189, 229] width 74 height 17
type input "500"
click at [174, 244] on div "Price Rs. 500 / Units Price" at bounding box center [189, 229] width 128 height 31
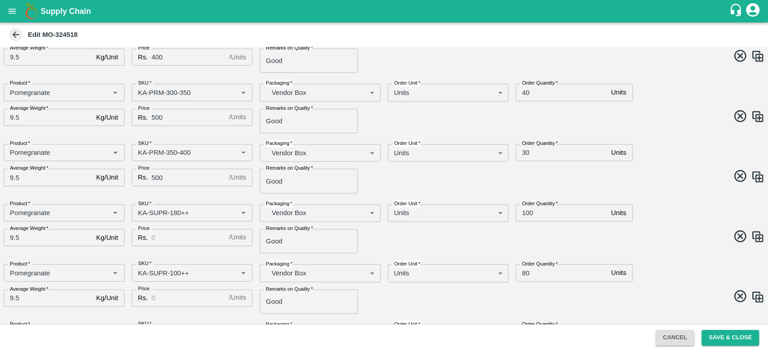
scroll to position [363, 0]
click at [173, 243] on input "Price" at bounding box center [189, 236] width 74 height 17
type input "200"
click at [179, 251] on div "Price Rs. 200 / Units Price" at bounding box center [189, 236] width 128 height 31
click at [161, 300] on input "Price" at bounding box center [189, 296] width 74 height 17
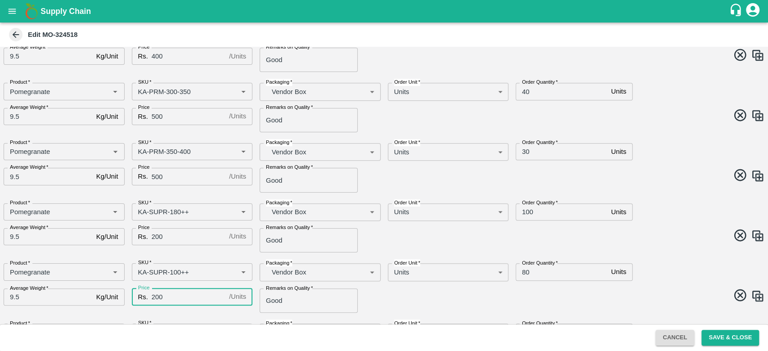
type input "200"
click at [176, 314] on div "AMO Cloned Please update Time of delivery and Price before saving. DC   * Fruit…" at bounding box center [384, 185] width 768 height 277
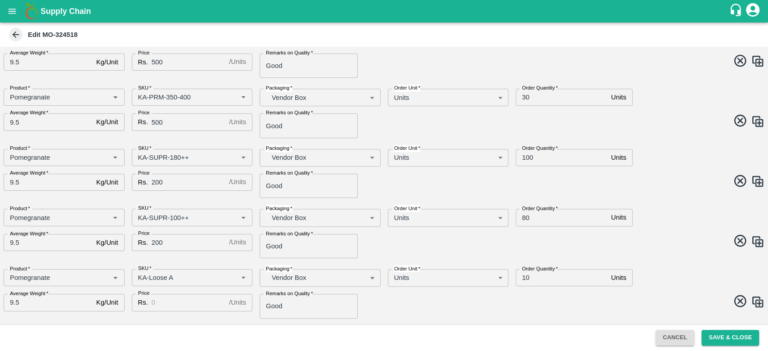
scroll to position [418, 0]
click at [162, 302] on input "Price" at bounding box center [189, 301] width 74 height 17
type input "3"
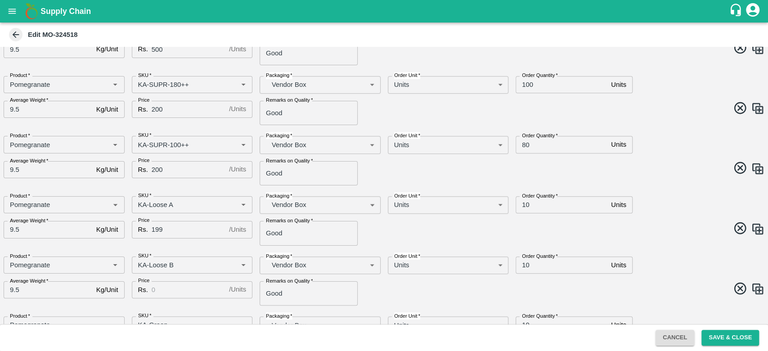
click at [214, 241] on div "Price Rs. 199 / Units Price" at bounding box center [189, 229] width 128 height 31
click at [159, 228] on input "199" at bounding box center [189, 229] width 74 height 17
type input "9"
type input "200"
click at [165, 241] on div "Price Rs. 200 / Units Price" at bounding box center [189, 229] width 128 height 31
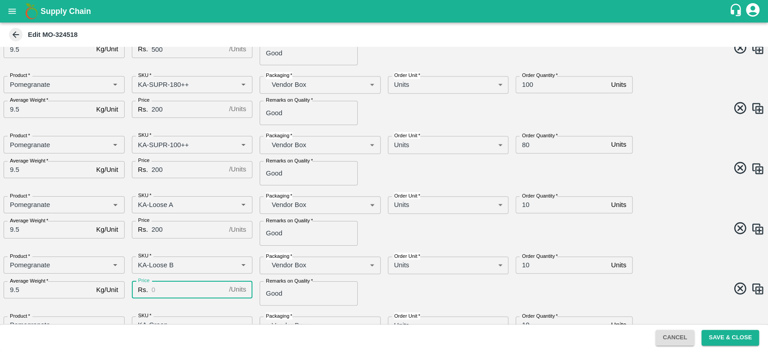
click at [166, 293] on input "Price" at bounding box center [189, 289] width 74 height 17
type input "200"
click at [173, 304] on div "Price Rs. 200 / Units Price" at bounding box center [189, 289] width 128 height 31
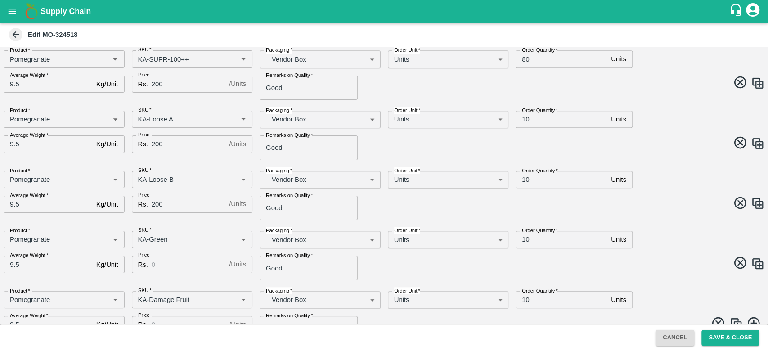
scroll to position [585, 0]
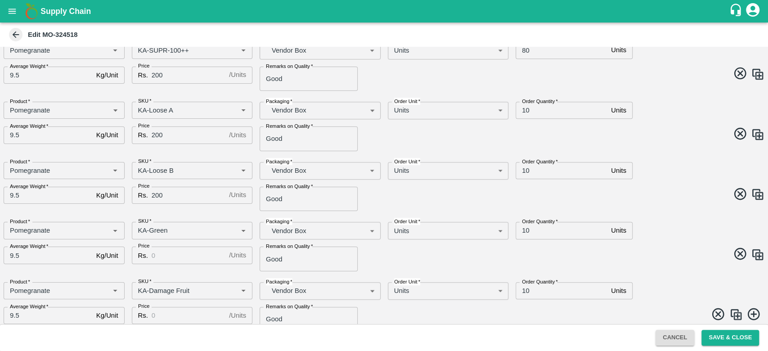
click at [165, 258] on input "Price" at bounding box center [189, 254] width 74 height 17
type input "150"
click at [173, 267] on div "Price Rs. 150 / Units Price" at bounding box center [189, 254] width 128 height 31
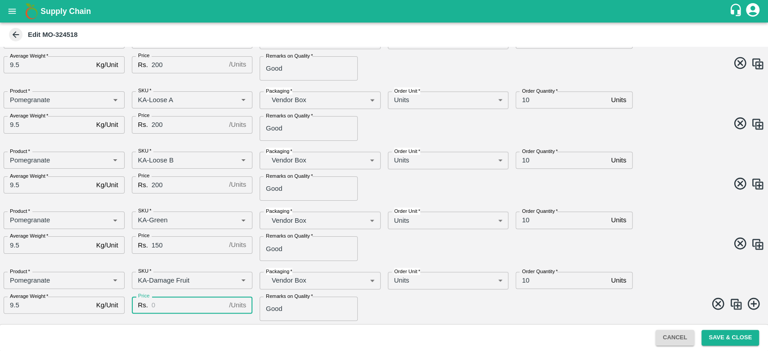
click at [163, 307] on input "Price" at bounding box center [189, 304] width 74 height 17
type input "100"
click at [210, 261] on div "AMO Cloned Please update Time of delivery and Price before saving. DC   * Fruit…" at bounding box center [384, 185] width 768 height 277
click at [727, 339] on button "Save & Close" at bounding box center [730, 338] width 58 height 16
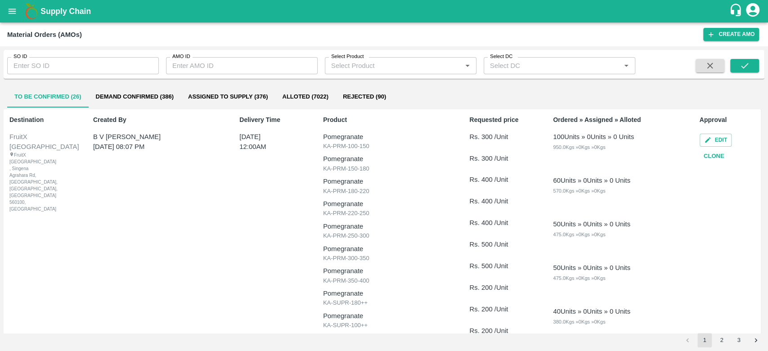
click at [2, 10] on button "open drawer" at bounding box center [12, 11] width 21 height 21
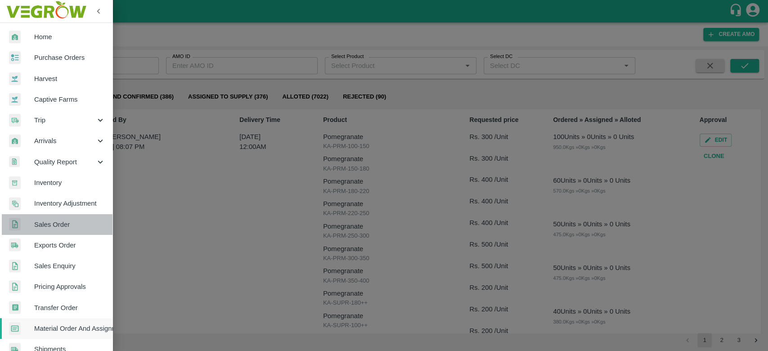
click at [63, 231] on link "Sales Order" at bounding box center [56, 224] width 112 height 21
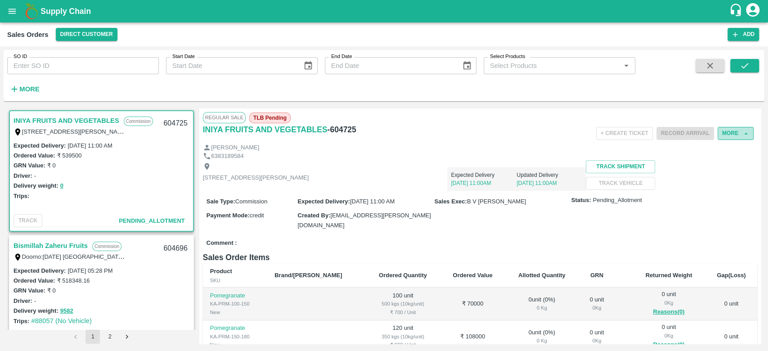
click at [725, 134] on button "More" at bounding box center [735, 133] width 36 height 13
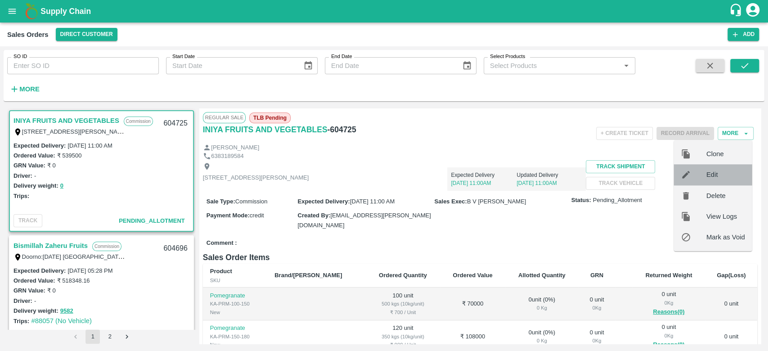
click at [723, 176] on span "Edit" at bounding box center [725, 175] width 39 height 10
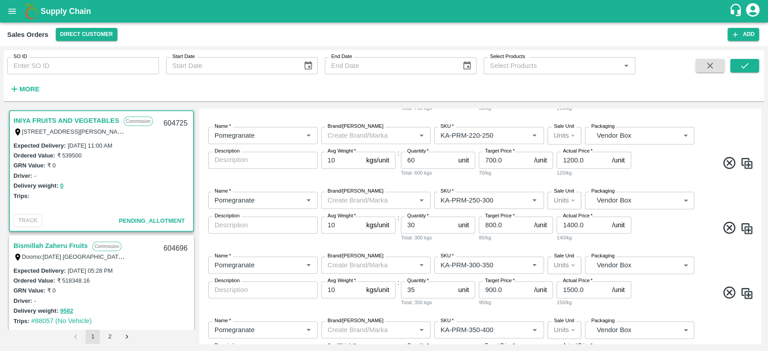
scroll to position [375, 0]
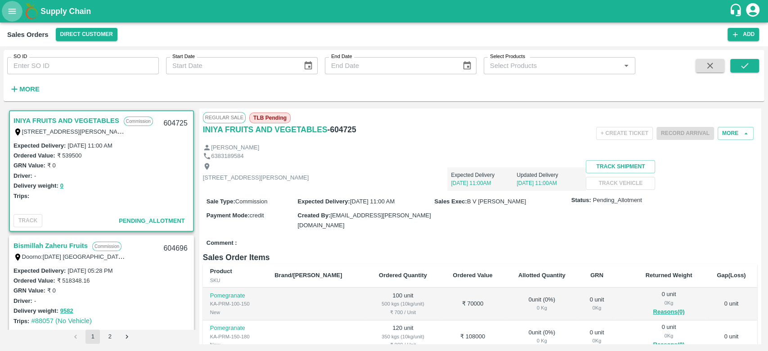
click at [13, 9] on icon "open drawer" at bounding box center [13, 11] width 8 height 5
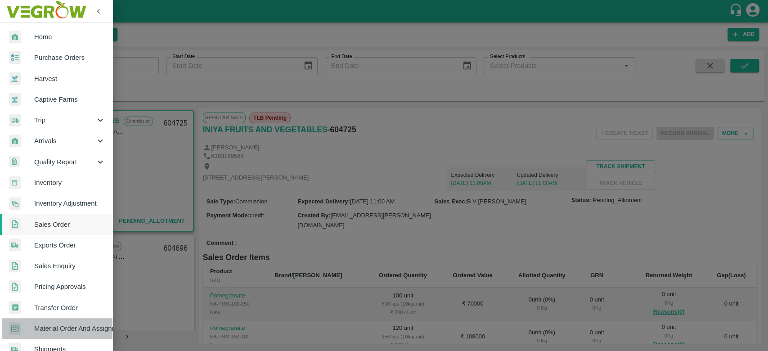
click at [63, 329] on span "Material Order And Assignment" at bounding box center [69, 328] width 71 height 10
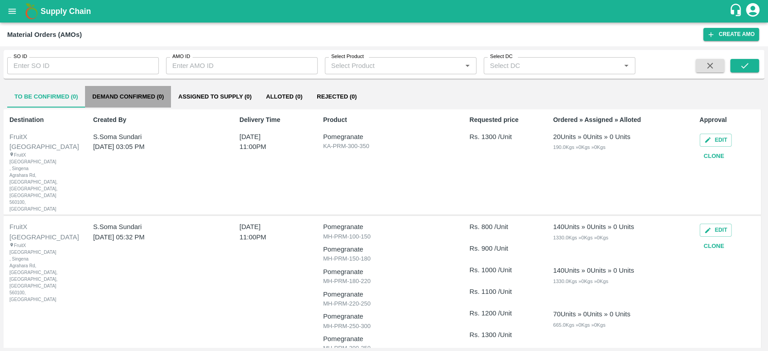
click at [113, 94] on button "Demand Confirmed (0)" at bounding box center [128, 97] width 86 height 22
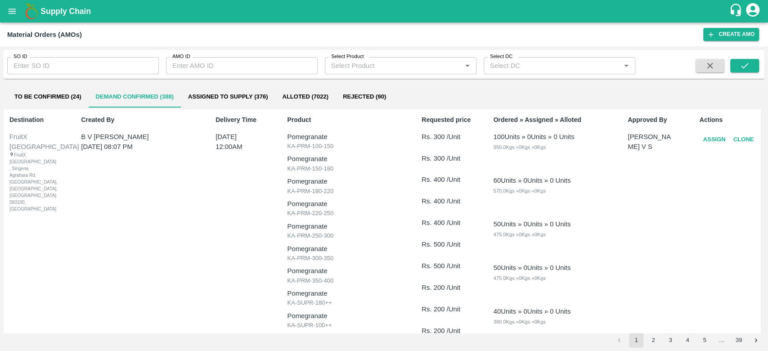
click at [712, 137] on button "Assign" at bounding box center [714, 140] width 30 height 16
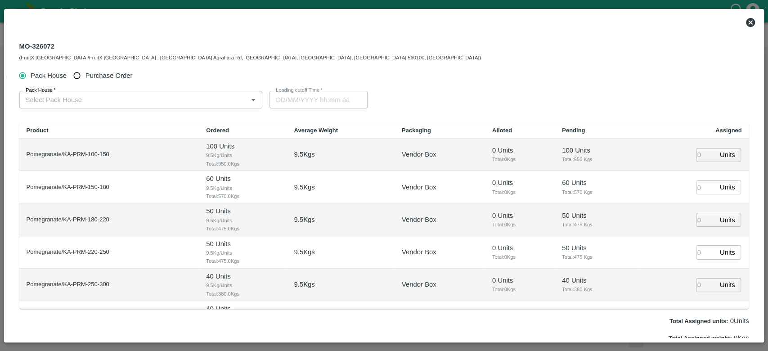
type input "[DATE] 12:00 AM"
click at [76, 77] on input "Purchase Order" at bounding box center [77, 75] width 17 height 17
radio input "true"
click at [24, 77] on input "Pack House" at bounding box center [22, 75] width 17 height 17
radio input "true"
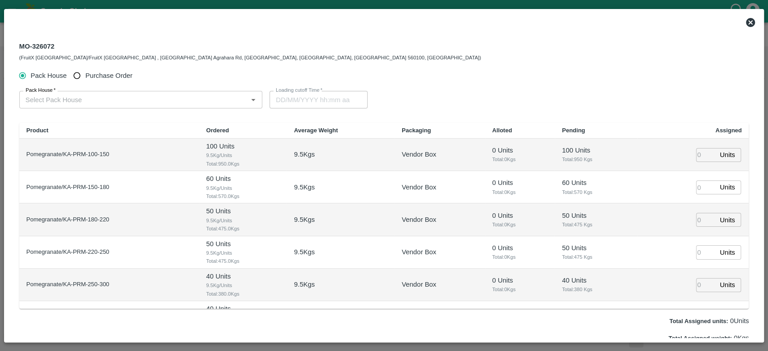
click at [747, 24] on icon at bounding box center [750, 22] width 9 height 9
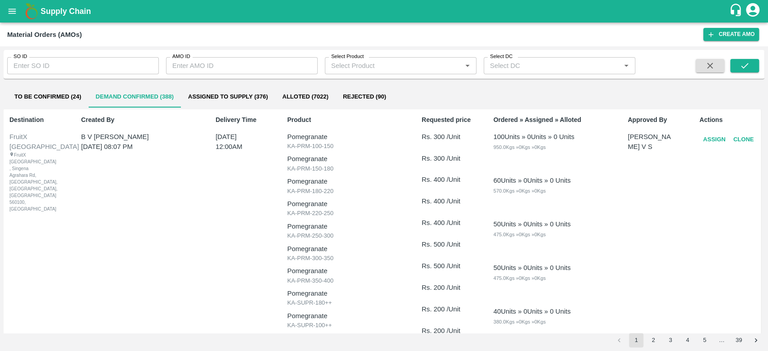
click at [27, 183] on div "FruitX [GEOGRAPHIC_DATA] , Singena Agrahara Rd, [GEOGRAPHIC_DATA], [GEOGRAPHIC_…" at bounding box center [26, 182] width 35 height 61
click at [306, 159] on p "Pomegranate" at bounding box center [348, 159] width 122 height 10
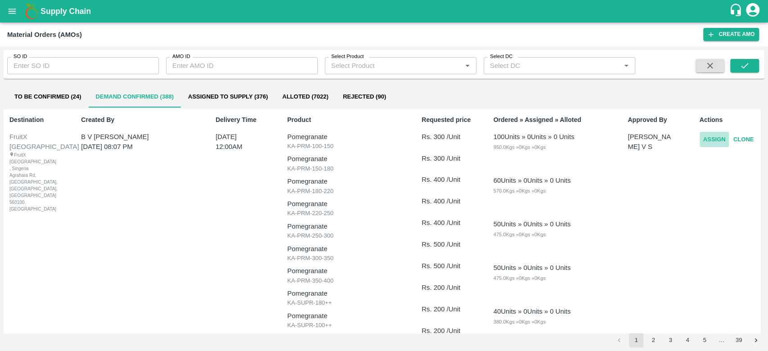
click at [713, 141] on button "Assign" at bounding box center [714, 140] width 30 height 16
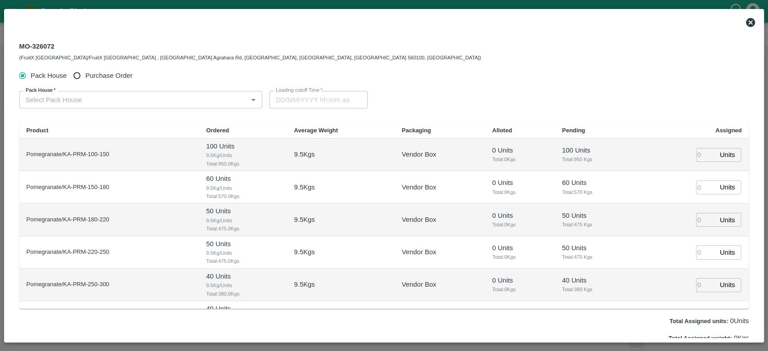
type input "[DATE] 12:00 AM"
click at [698, 153] on input "number" at bounding box center [706, 155] width 20 height 14
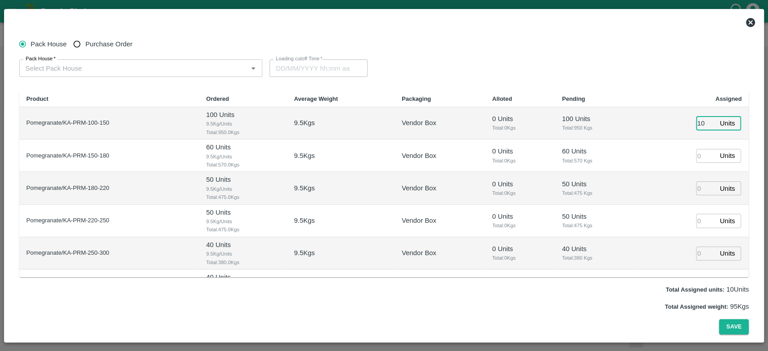
type input "100"
type input "[DATE] 11:00 PM"
type input "100"
click at [696, 156] on input "number" at bounding box center [706, 156] width 20 height 14
type input "60"
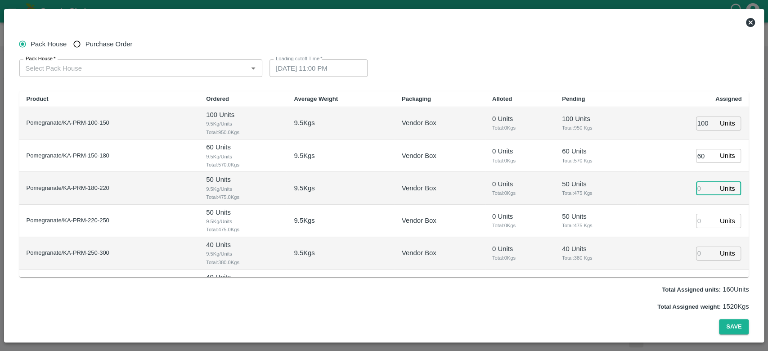
click at [698, 189] on input "number" at bounding box center [706, 188] width 20 height 14
type input "50"
click at [698, 222] on input "number" at bounding box center [706, 221] width 20 height 14
type input "50"
type input "[DATE] 09:00 PM"
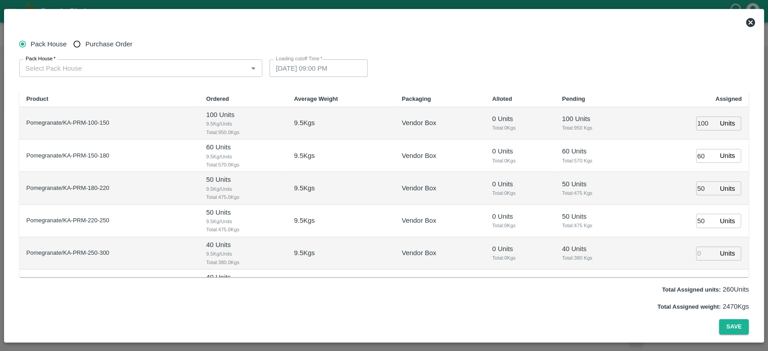
click at [655, 224] on td "50 Units ​" at bounding box center [693, 221] width 112 height 32
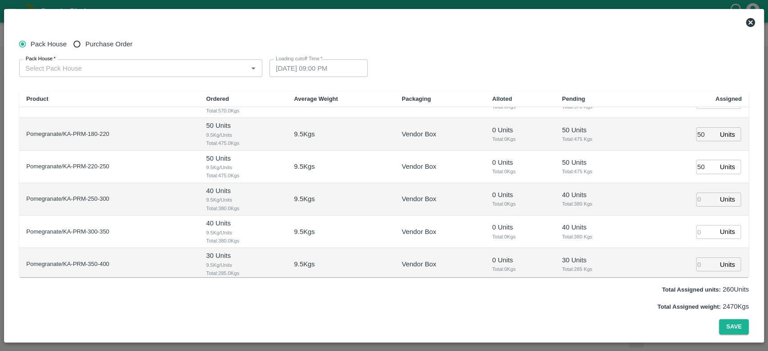
scroll to position [58, 0]
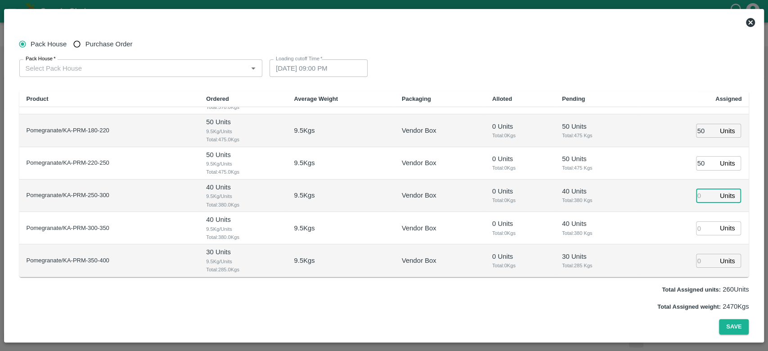
click at [698, 196] on input "number" at bounding box center [706, 196] width 20 height 14
type input "40"
type input "[DATE] 10:00 PM"
click at [649, 206] on td "40 Units ​" at bounding box center [693, 195] width 112 height 32
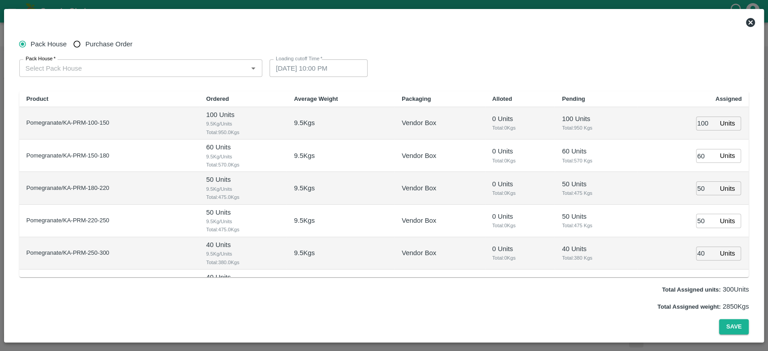
scroll to position [0, 0]
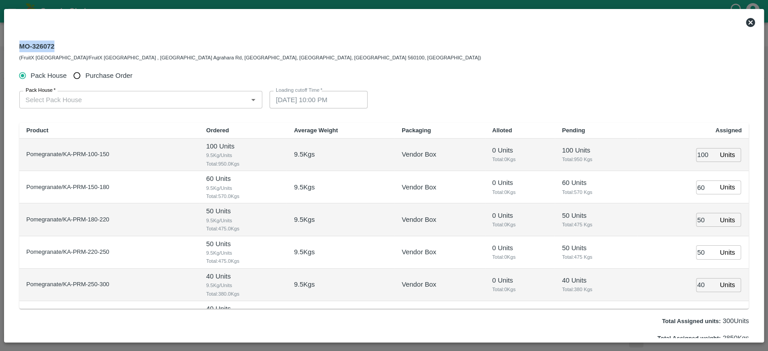
drag, startPoint x: 20, startPoint y: 44, endPoint x: 71, endPoint y: 40, distance: 50.9
click at [71, 40] on div "MO-326072 (FruitX [GEOGRAPHIC_DATA]/FruitX [GEOGRAPHIC_DATA] , [GEOGRAPHIC_DATA…" at bounding box center [249, 51] width 461 height 22
copy div "MO-326072"
click at [748, 23] on icon at bounding box center [750, 22] width 9 height 9
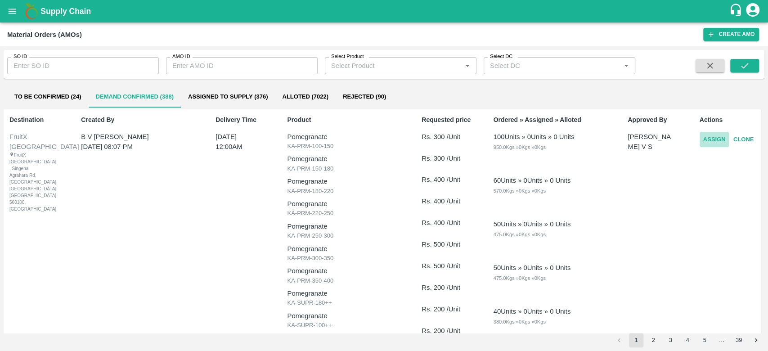
click at [710, 146] on button "Assign" at bounding box center [714, 140] width 30 height 16
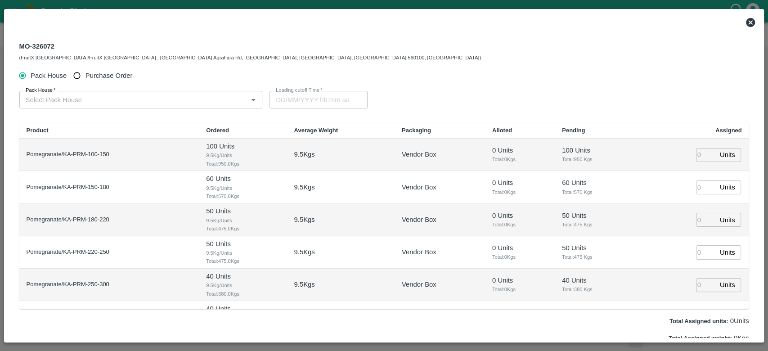
click at [752, 19] on icon at bounding box center [750, 22] width 9 height 9
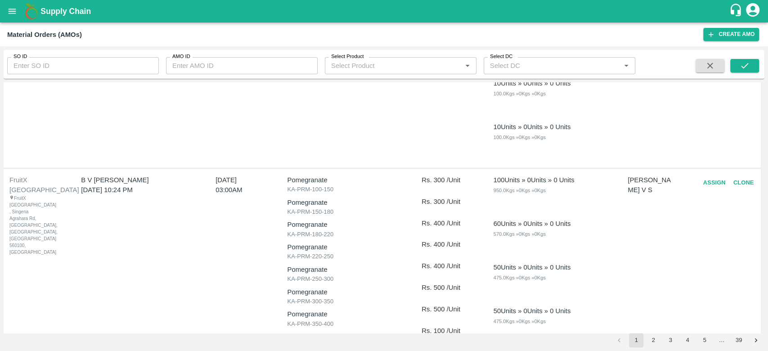
scroll to position [1786, 0]
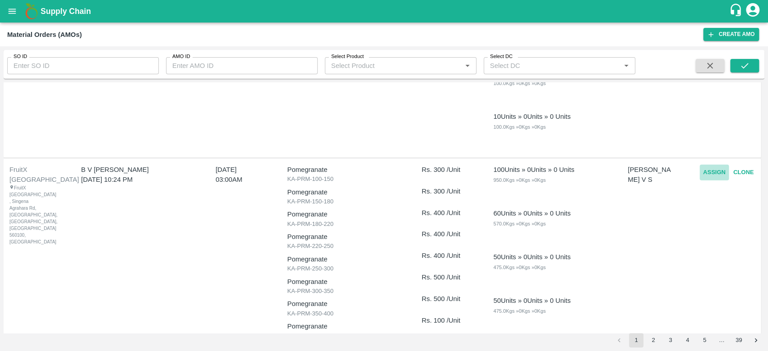
click at [715, 173] on button "Assign" at bounding box center [714, 173] width 30 height 16
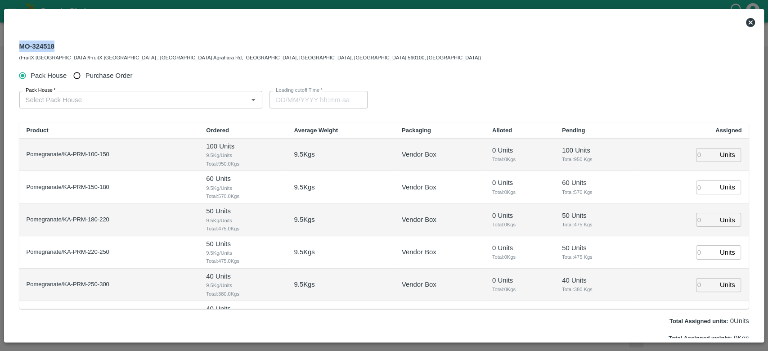
drag, startPoint x: 53, startPoint y: 45, endPoint x: 12, endPoint y: 44, distance: 40.9
click at [12, 44] on div "MO-324518 (FruitX [GEOGRAPHIC_DATA]/FruitX [GEOGRAPHIC_DATA] , [GEOGRAPHIC_DATA…" at bounding box center [384, 51] width 744 height 32
copy div "MO-324518"
click at [745, 25] on icon at bounding box center [750, 22] width 11 height 11
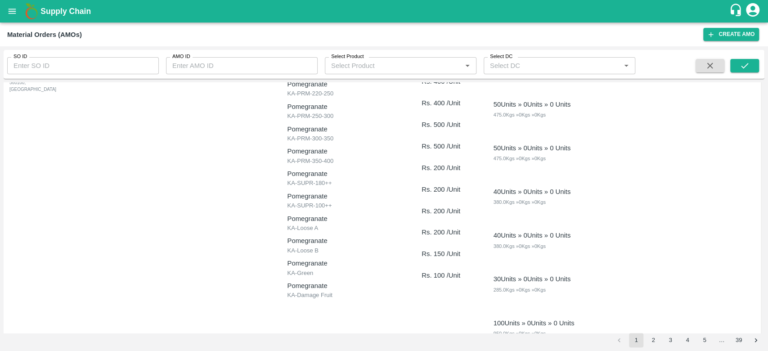
scroll to position [4, 0]
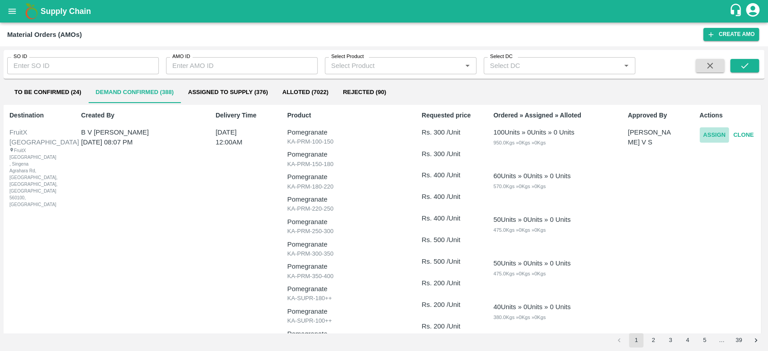
click at [719, 133] on button "Assign" at bounding box center [714, 135] width 30 height 16
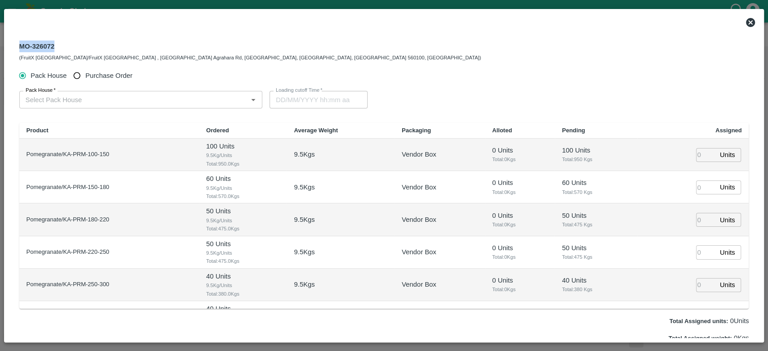
drag, startPoint x: 54, startPoint y: 46, endPoint x: 12, endPoint y: 48, distance: 41.4
click at [12, 48] on div "MO-326072 (FruitX [GEOGRAPHIC_DATA]/FruitX [GEOGRAPHIC_DATA] , [GEOGRAPHIC_DATA…" at bounding box center [384, 51] width 744 height 32
copy div "MO-326072"
click at [750, 25] on icon at bounding box center [750, 22] width 9 height 9
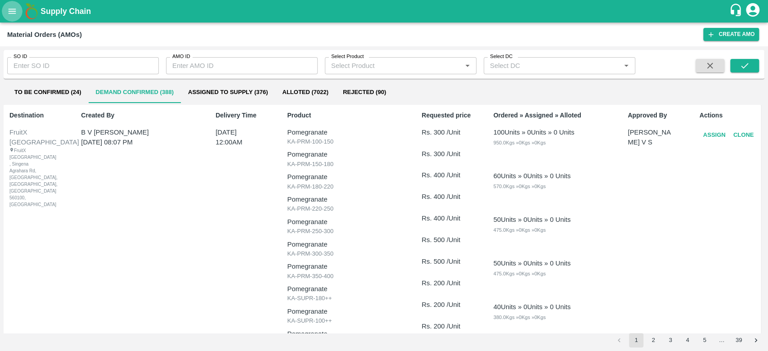
click at [13, 12] on icon "open drawer" at bounding box center [12, 11] width 10 height 10
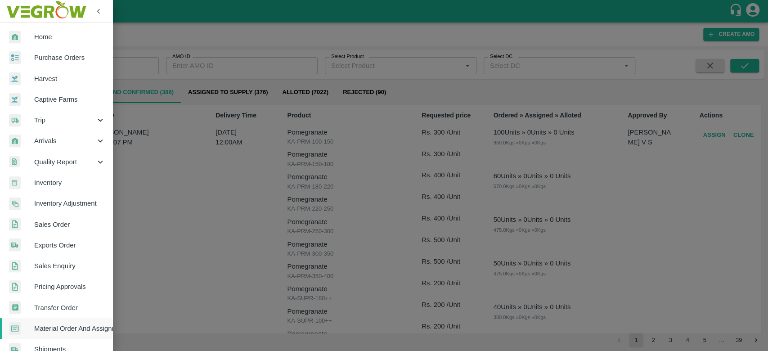
click at [48, 219] on span "Sales Order" at bounding box center [69, 224] width 71 height 10
